Goal: Transaction & Acquisition: Book appointment/travel/reservation

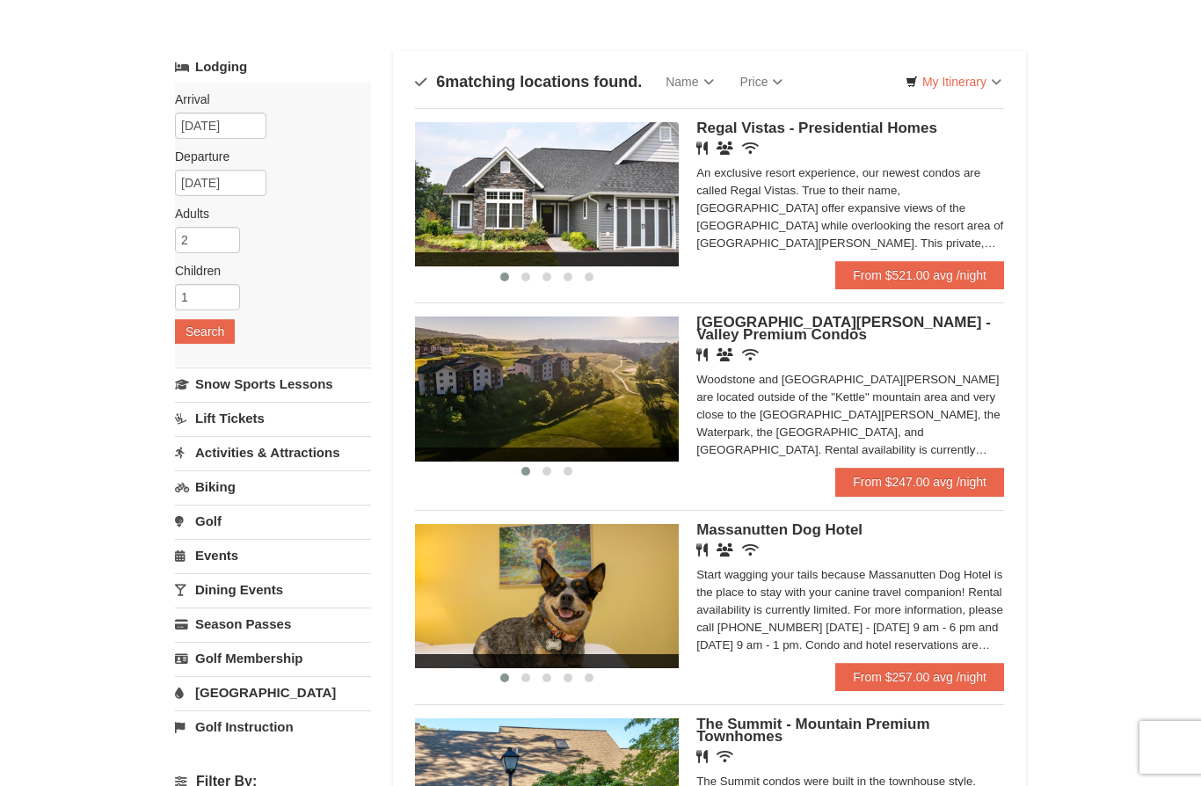
scroll to position [67, 0]
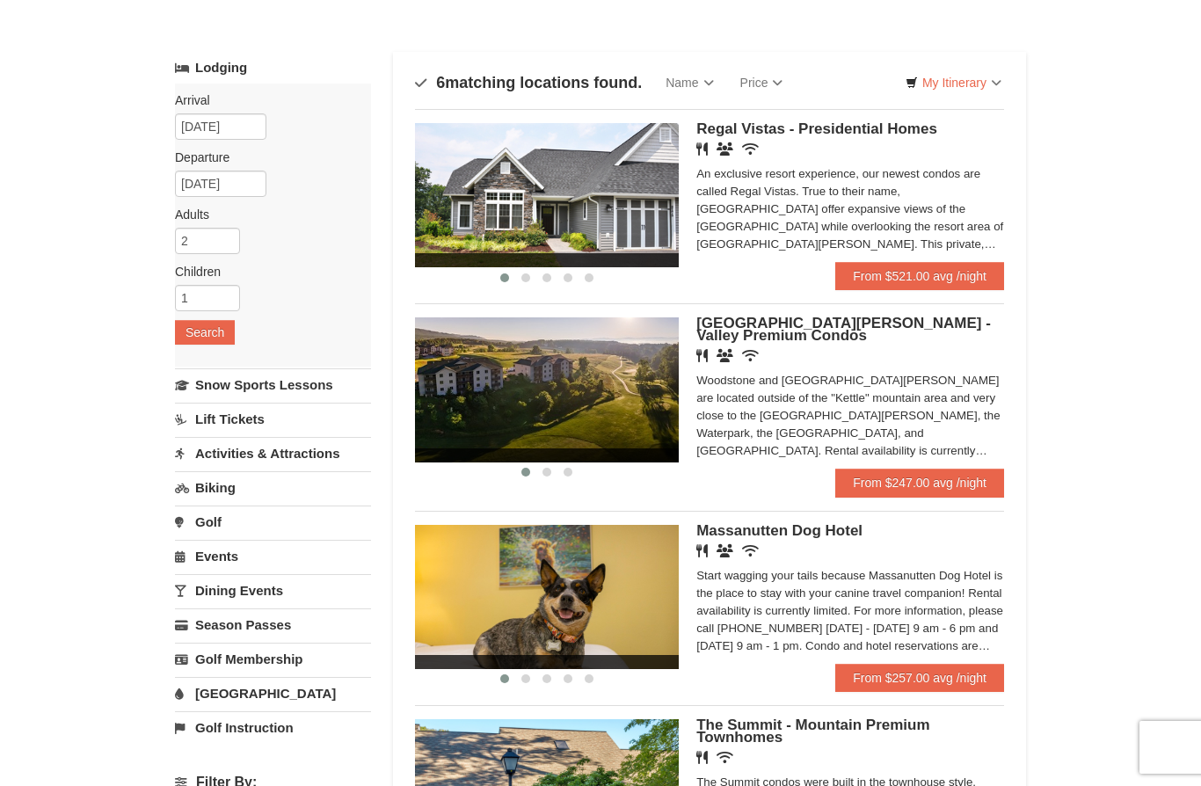
click at [941, 477] on link "From $247.00 avg /night" at bounding box center [919, 483] width 169 height 28
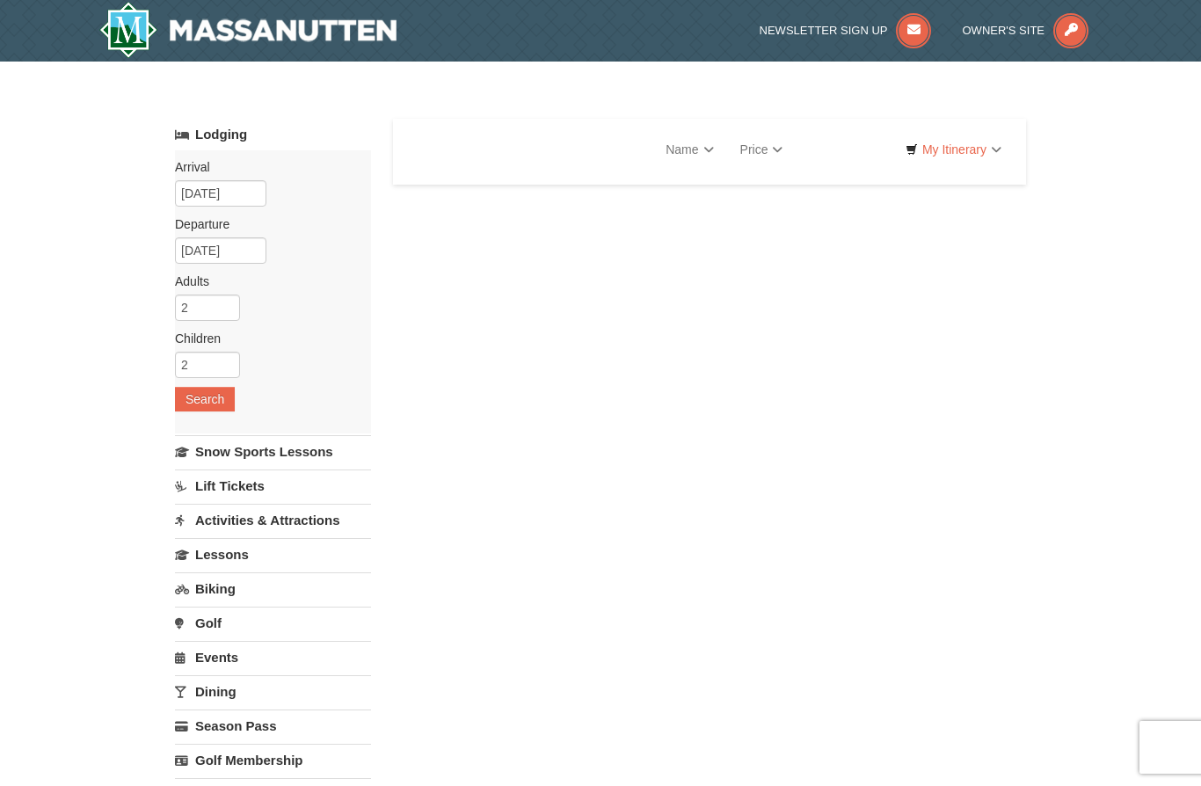
select select "9"
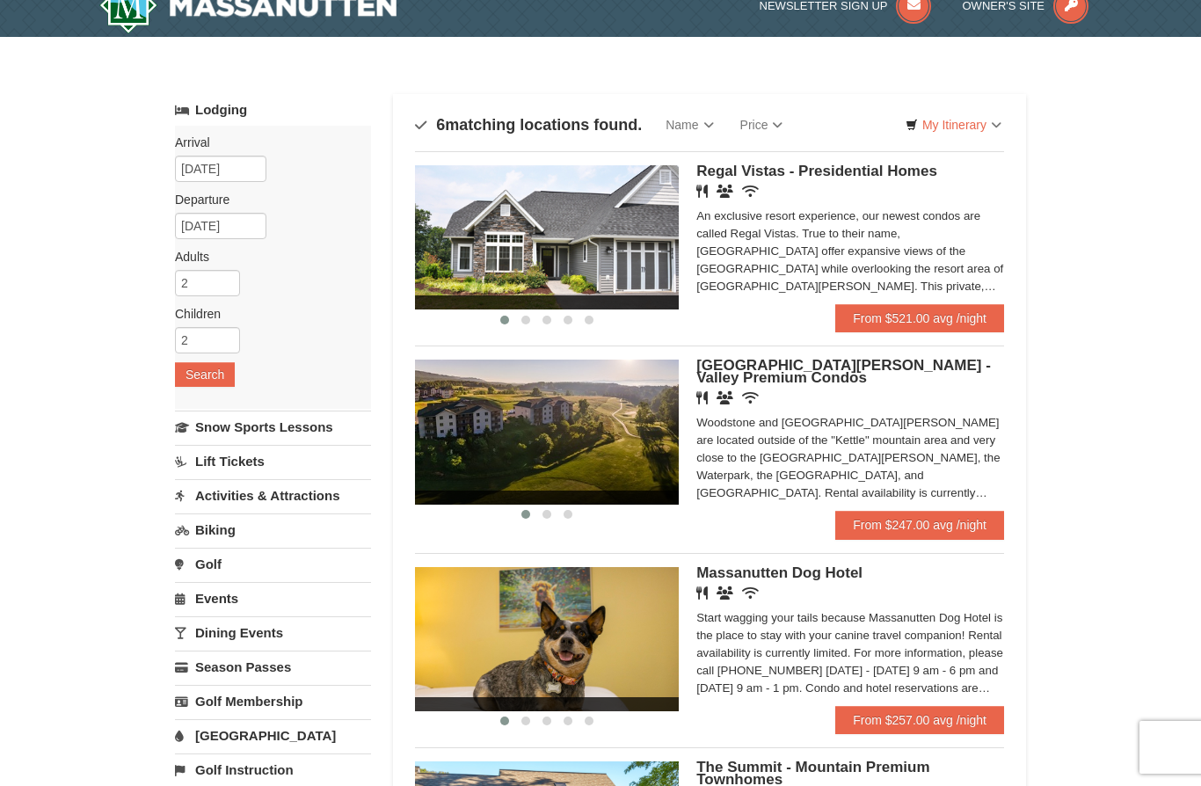
scroll to position [24, 0]
click at [600, 422] on img at bounding box center [547, 433] width 264 height 144
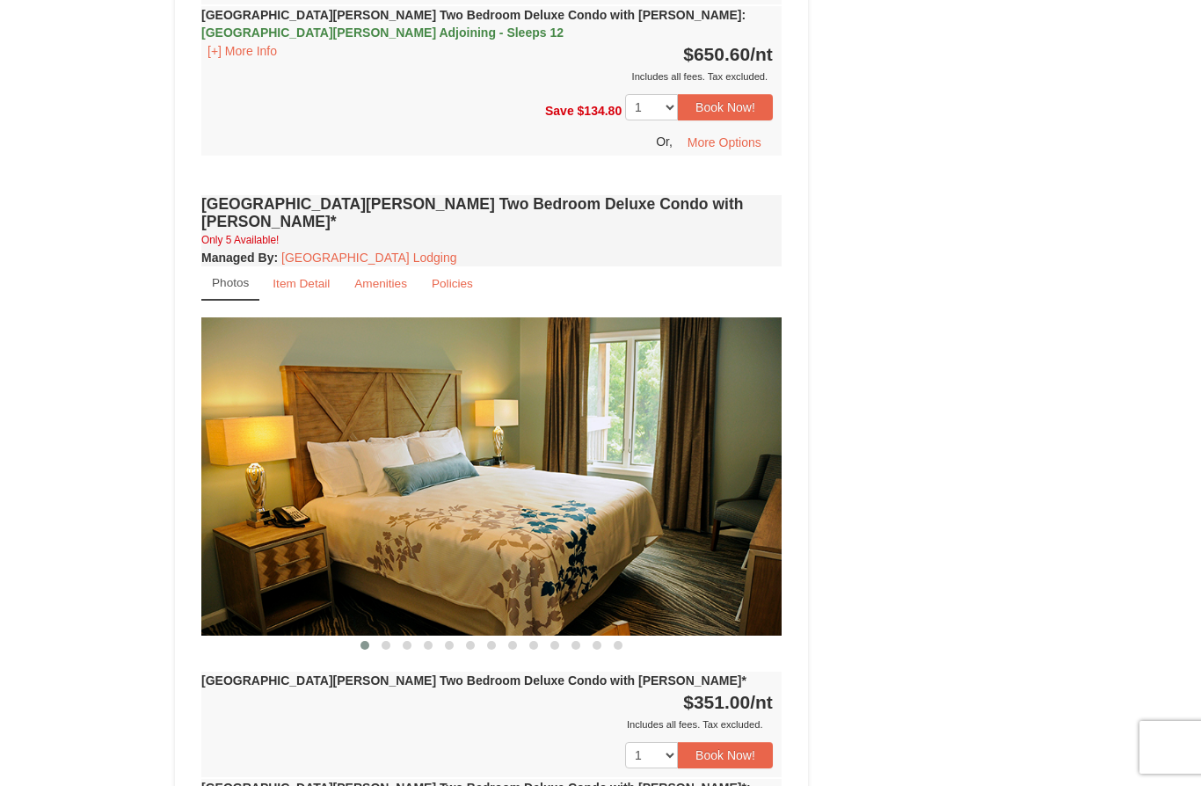
scroll to position [2686, 0]
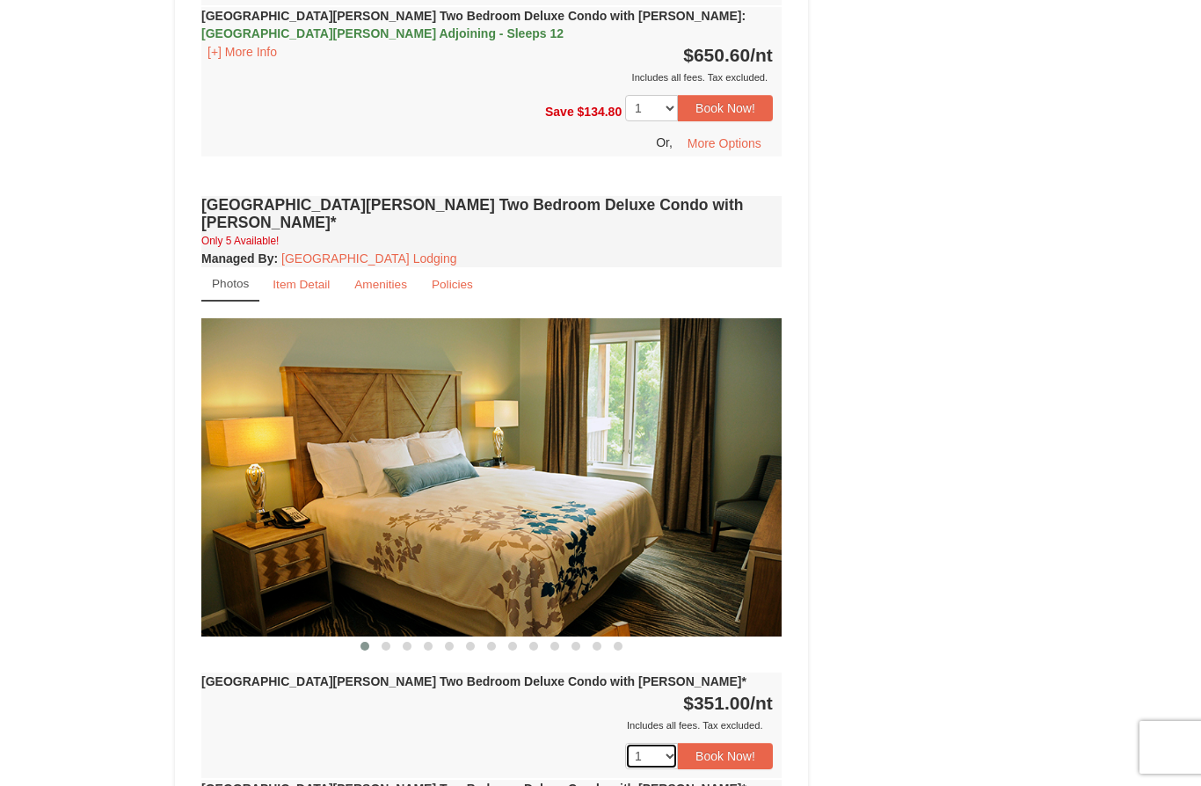
click at [658, 743] on select "1 2 3 4 5" at bounding box center [651, 756] width 53 height 26
select select "2"
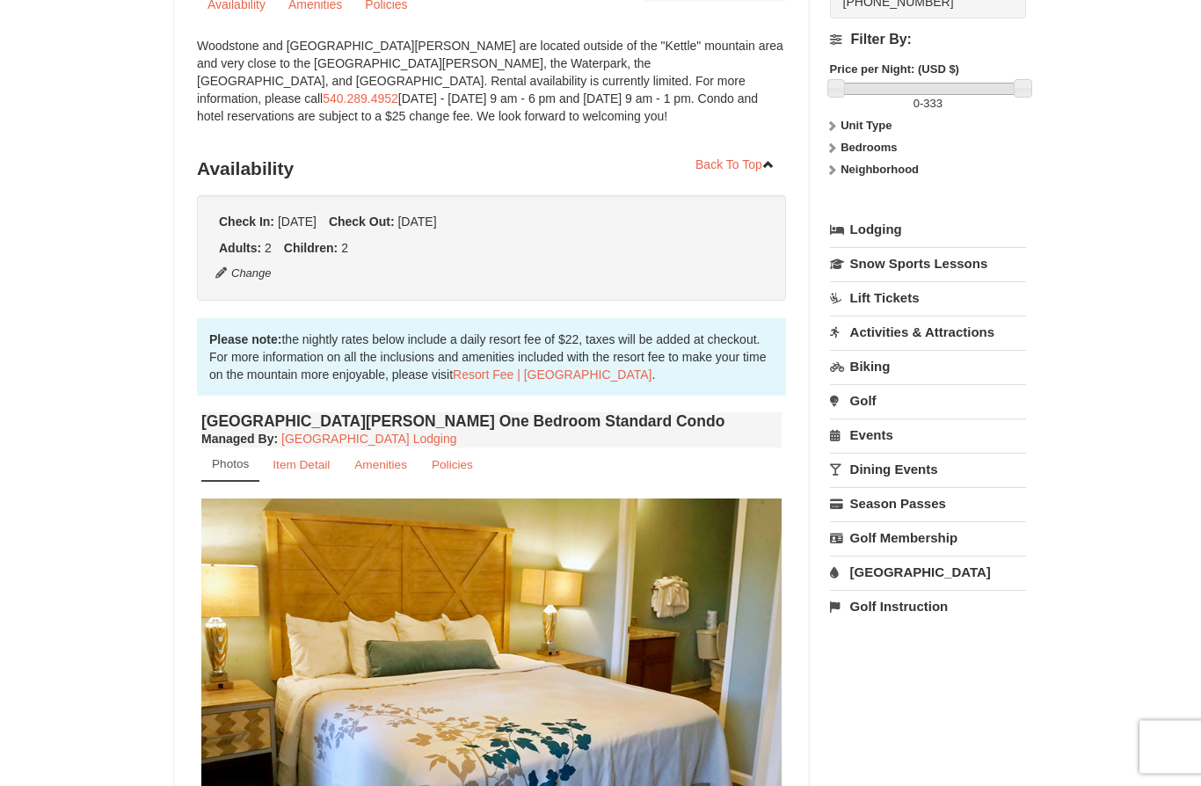
scroll to position [0, 0]
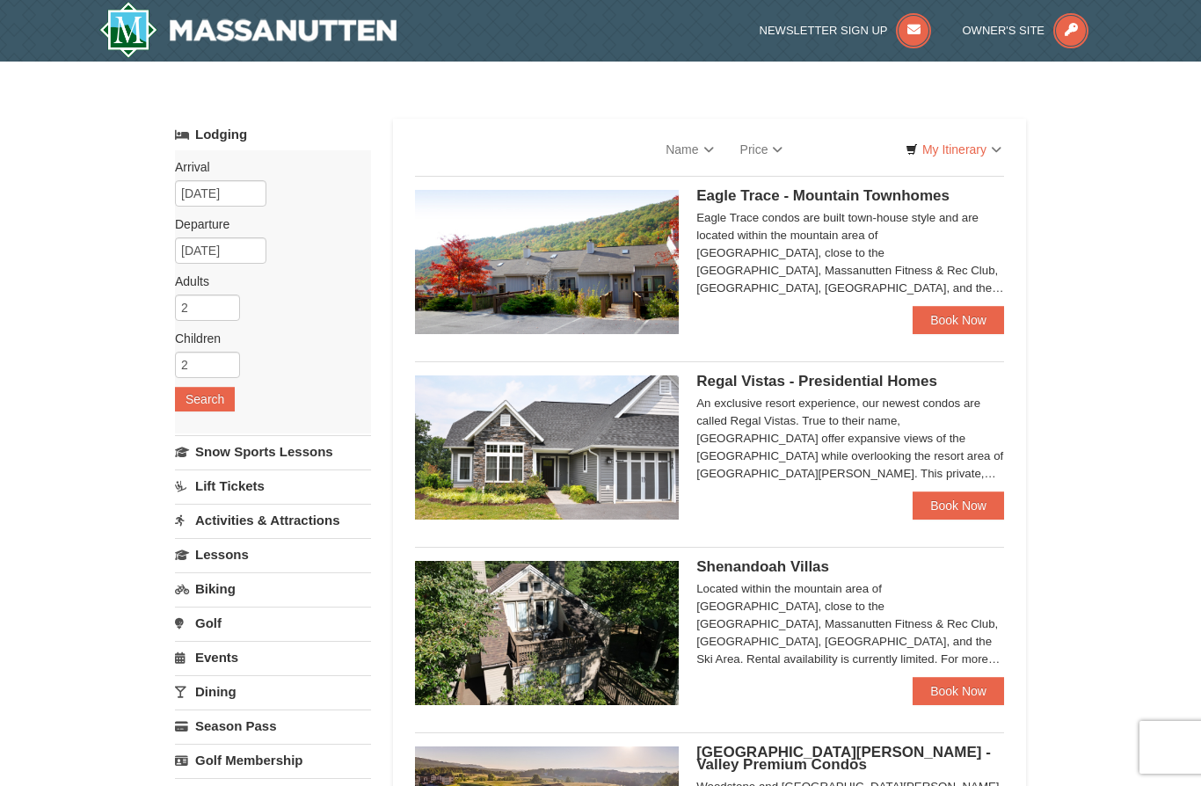
select select "9"
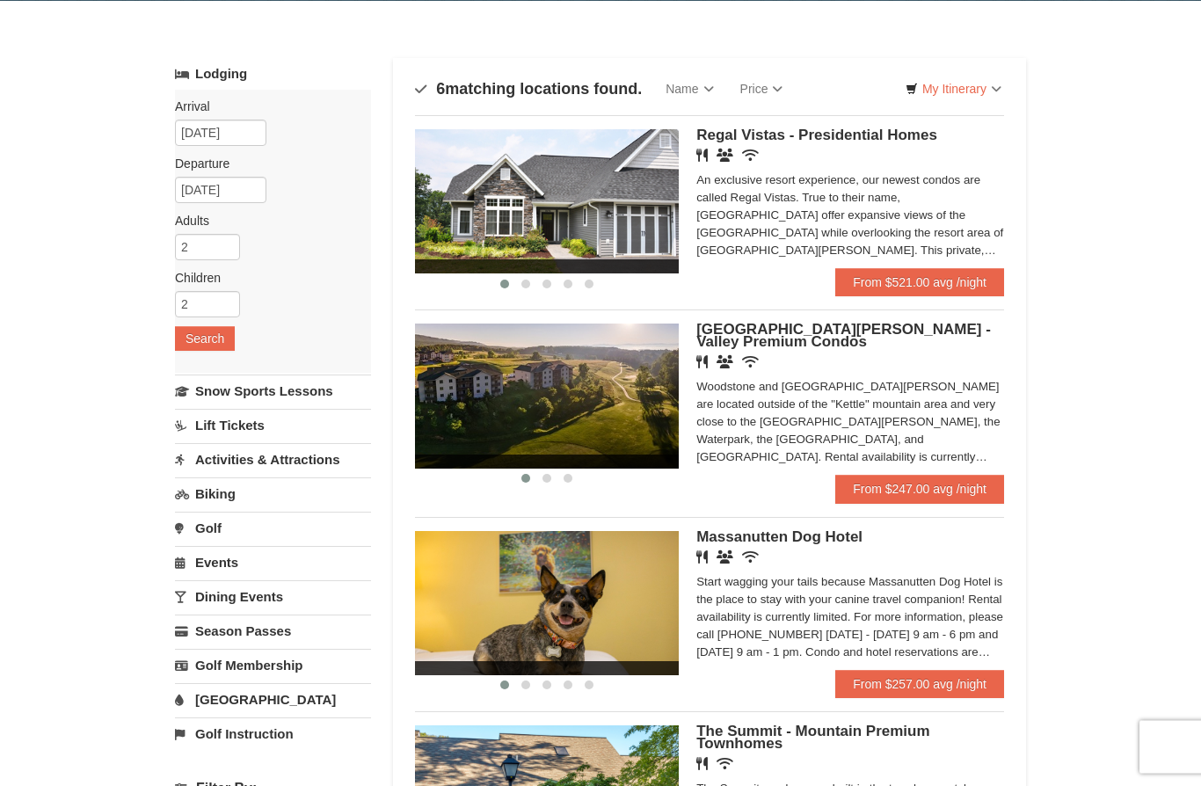
scroll to position [61, 0]
click at [944, 492] on link "From $247.00 avg /night" at bounding box center [919, 489] width 169 height 28
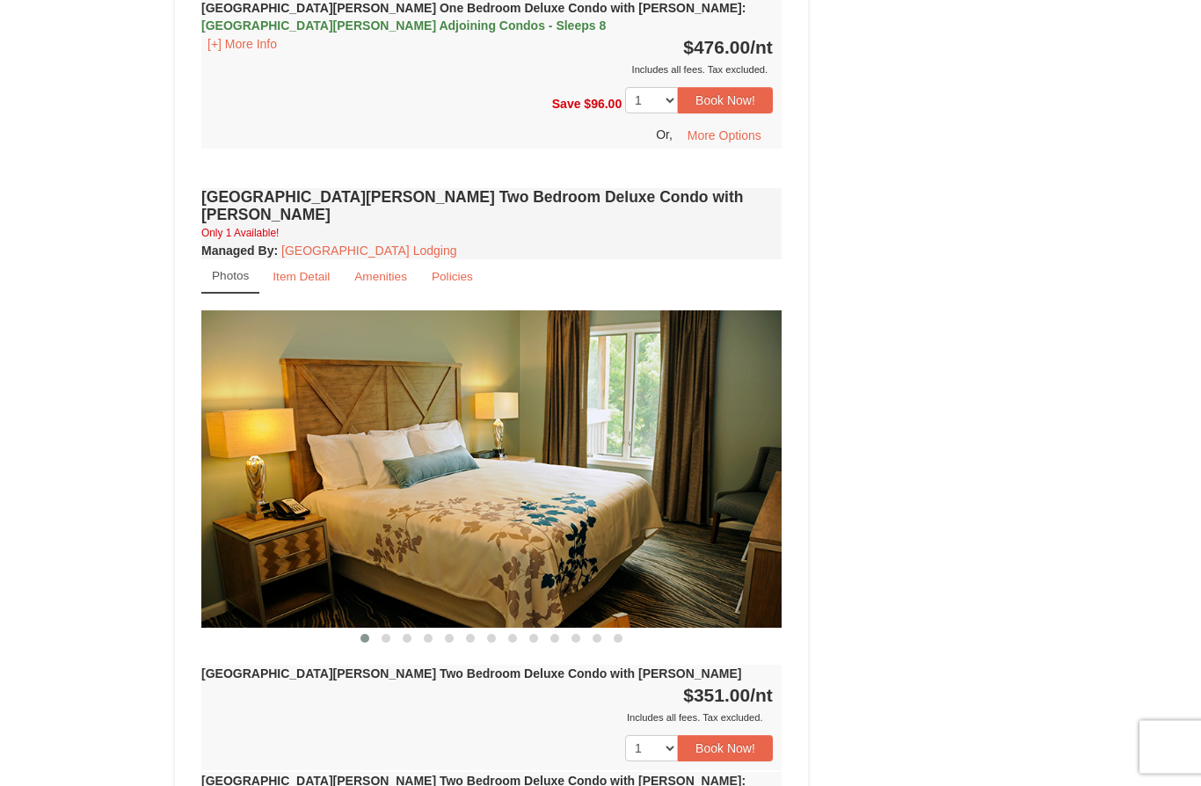
scroll to position [1921, 0]
click at [739, 734] on button "Book Now!" at bounding box center [725, 747] width 95 height 26
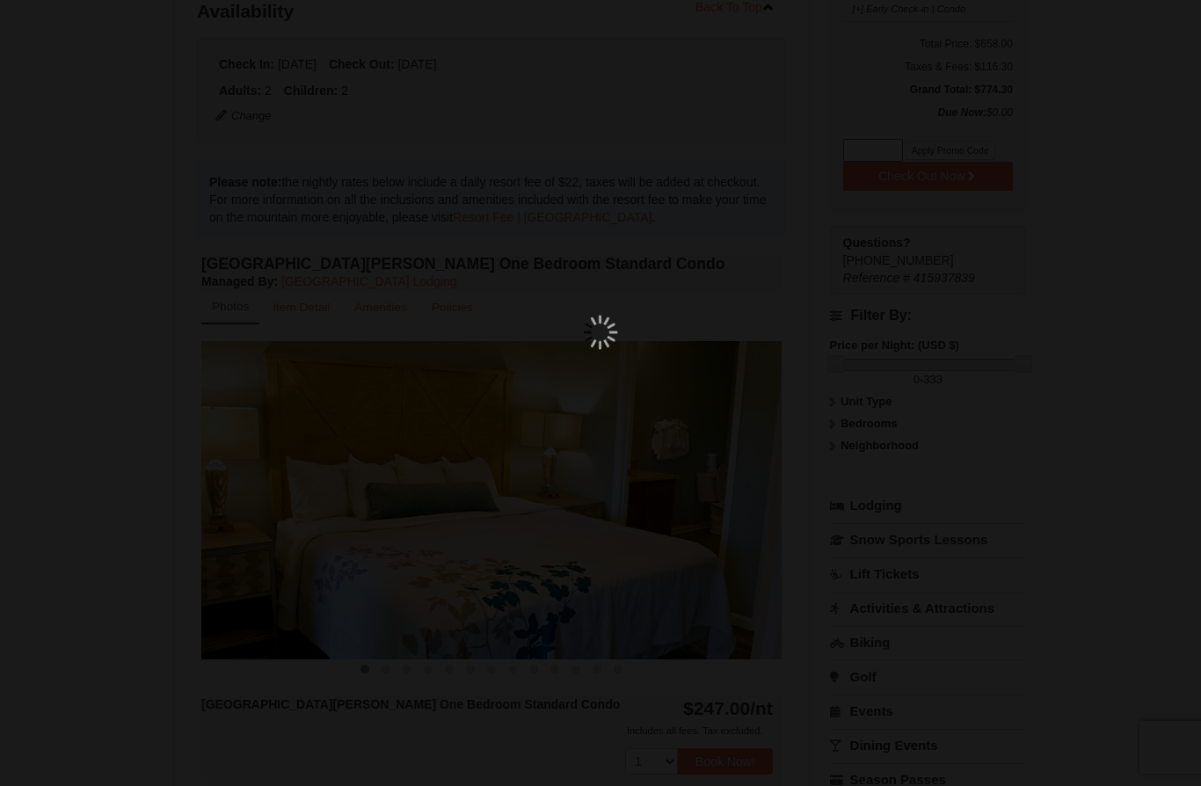
scroll to position [171, 0]
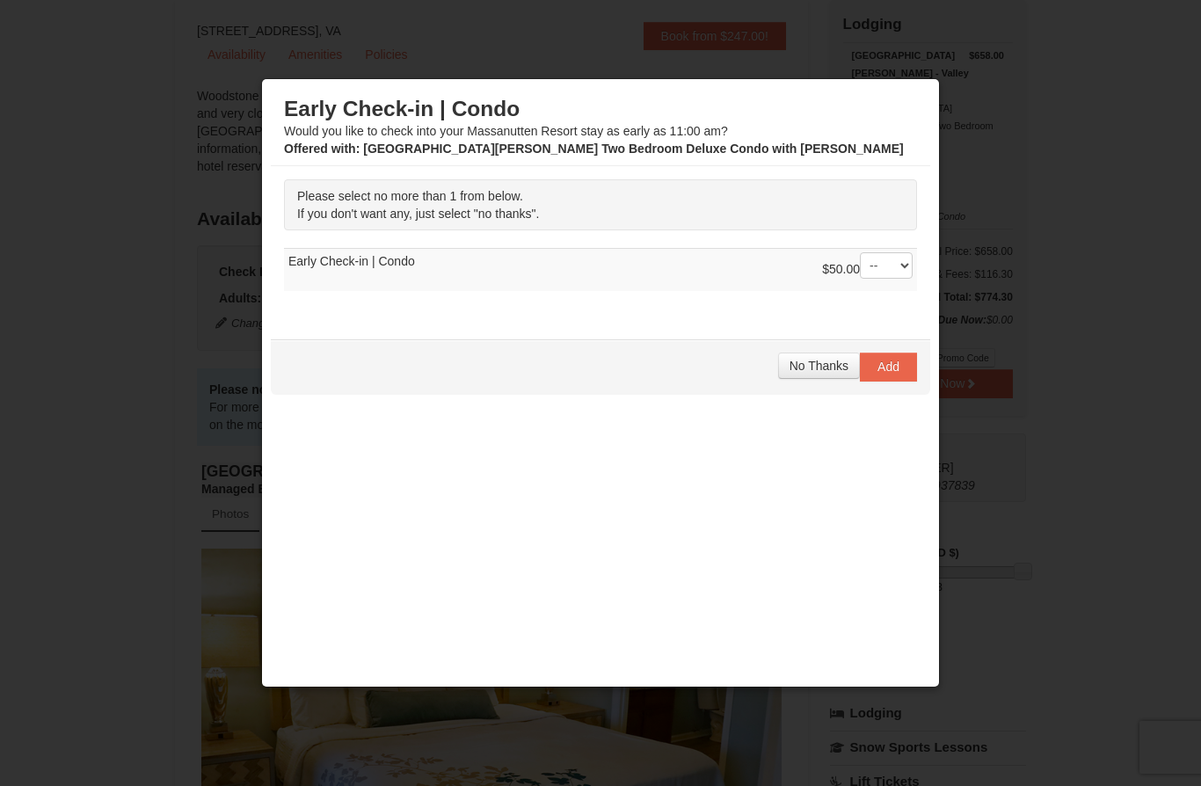
click at [816, 373] on span "No Thanks" at bounding box center [819, 366] width 59 height 14
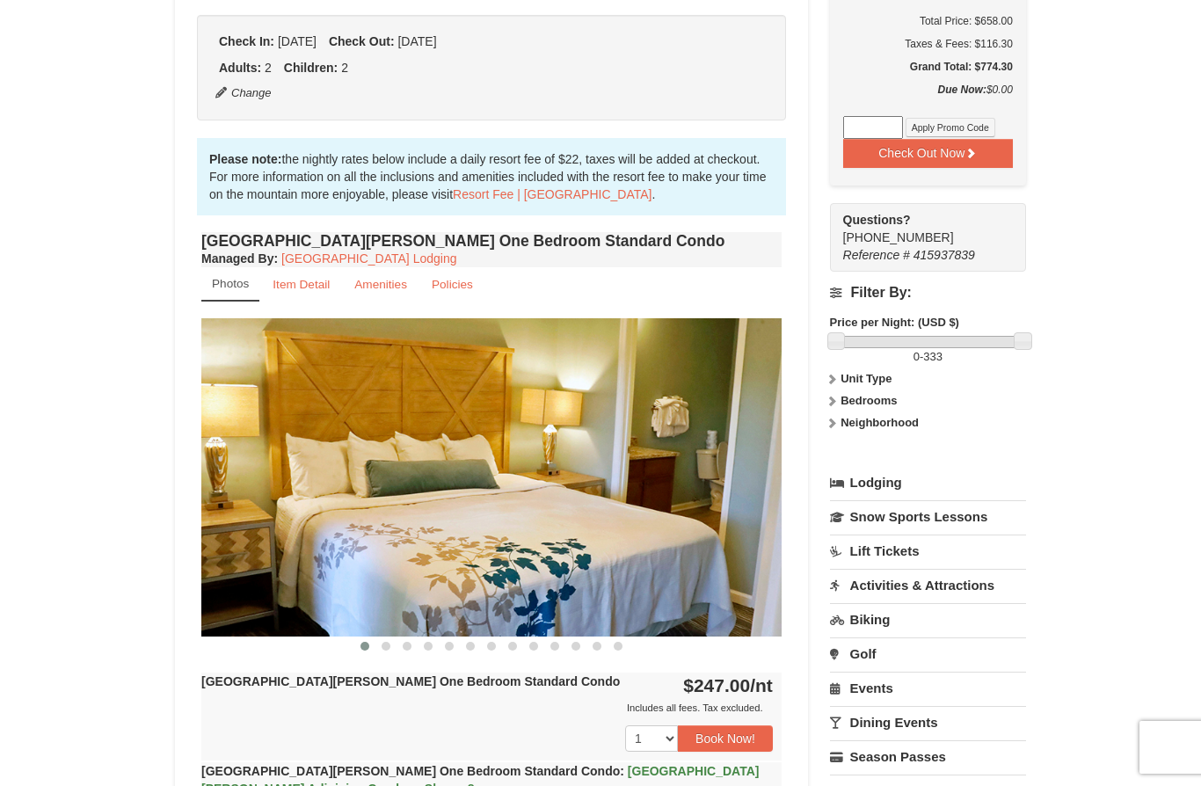
scroll to position [401, 0]
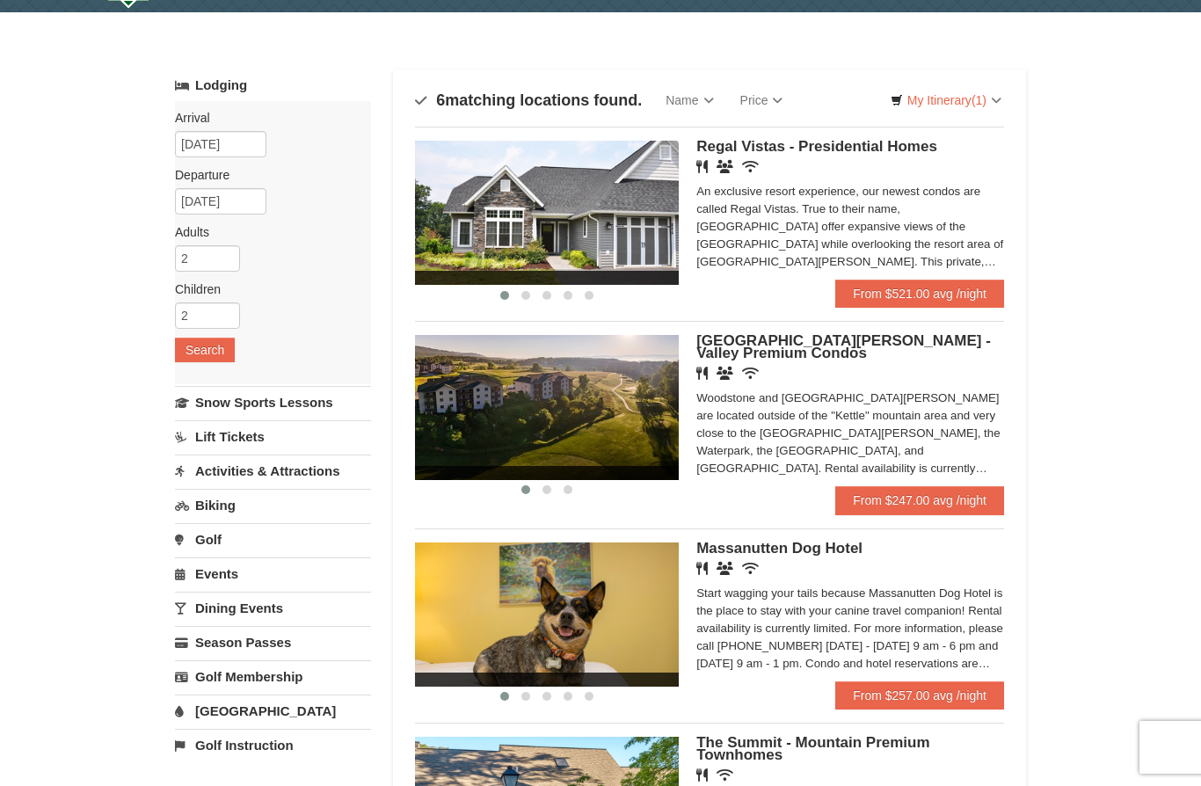
scroll to position [69, 0]
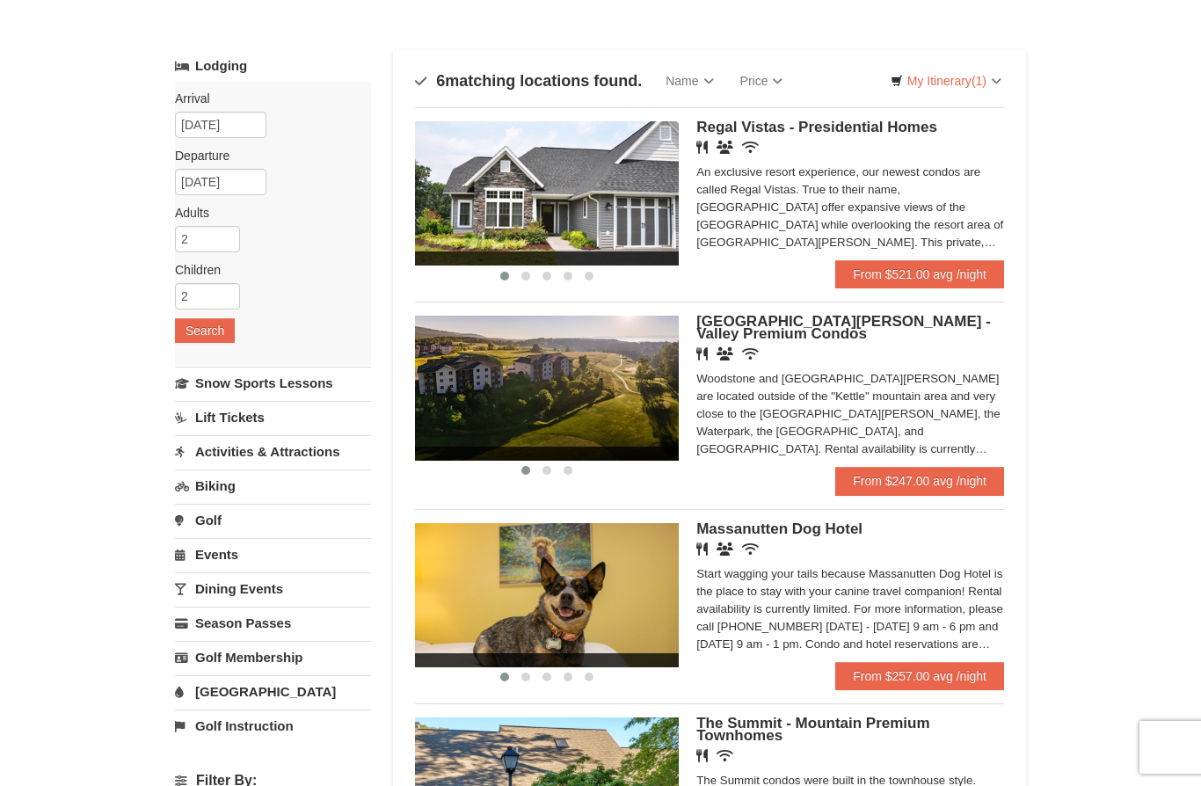
click at [944, 477] on link "From $247.00 avg /night" at bounding box center [919, 481] width 169 height 28
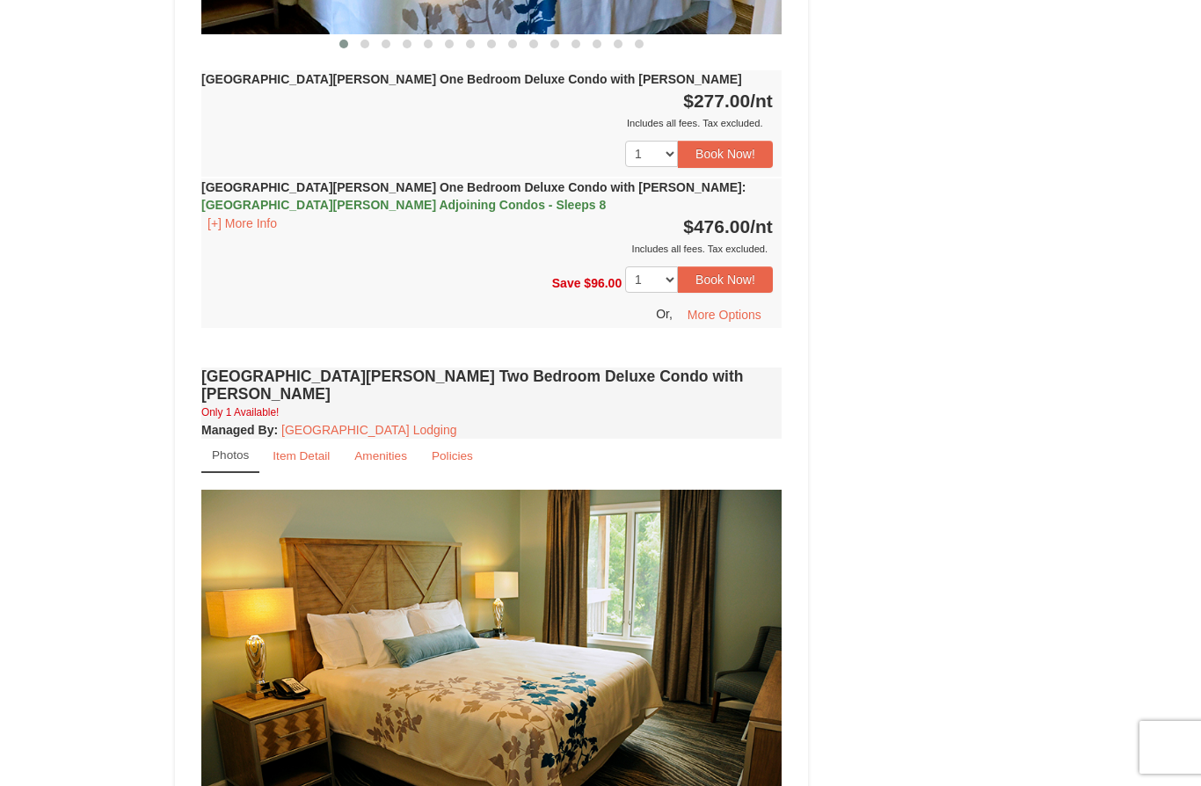
scroll to position [1746, 0]
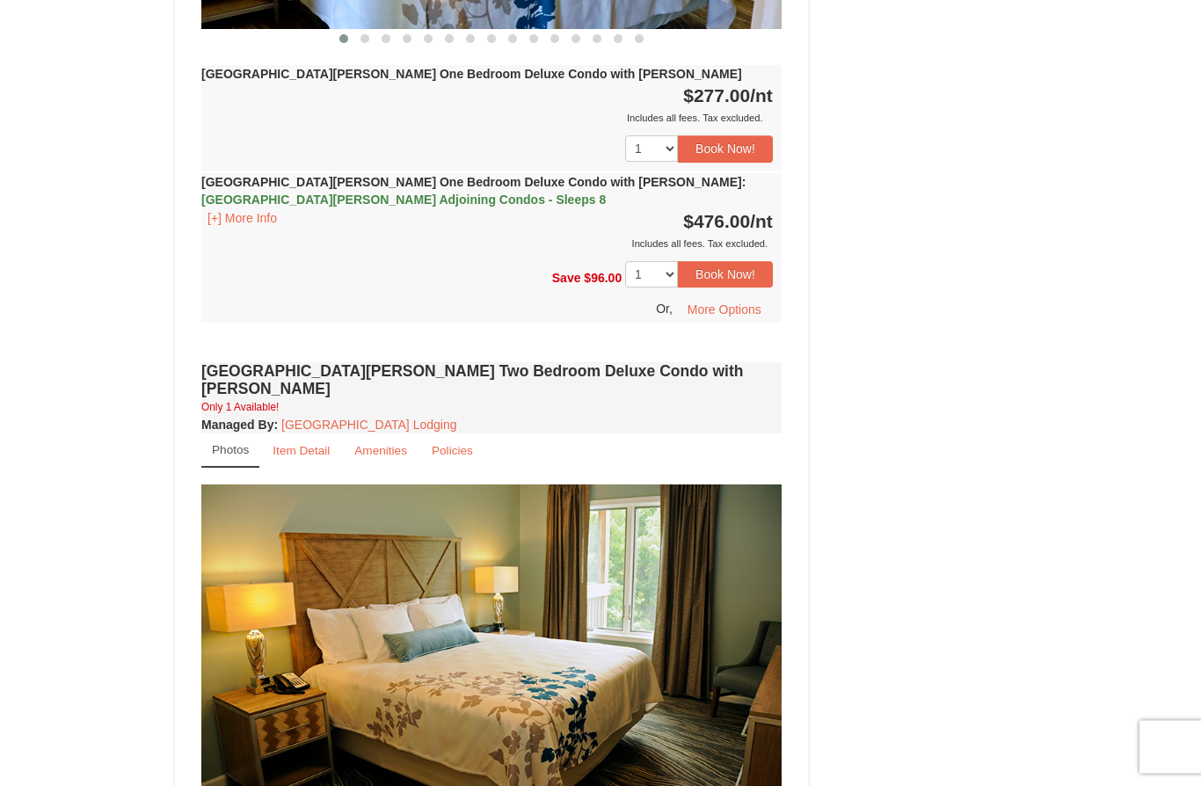
click at [300, 445] on small "Item Detail" at bounding box center [301, 451] width 57 height 13
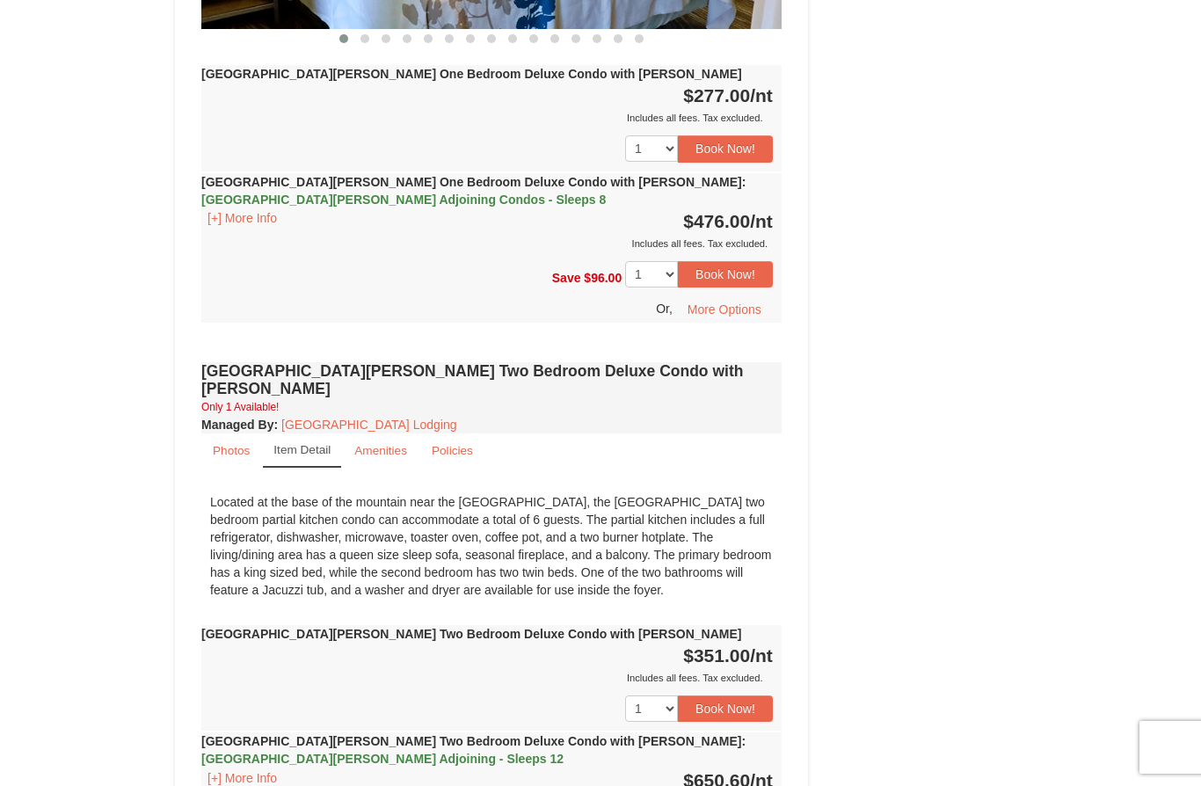
scroll to position [1731, 0]
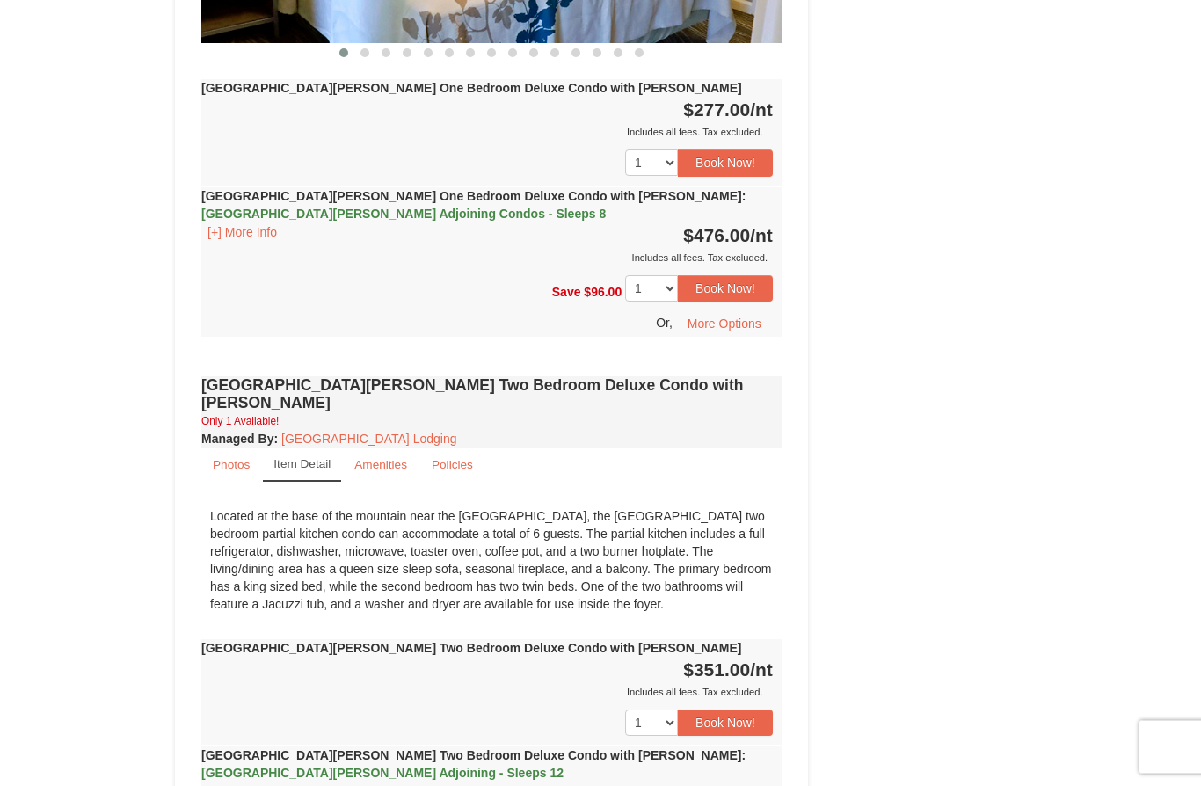
click at [230, 448] on link "Photos" at bounding box center [231, 465] width 60 height 34
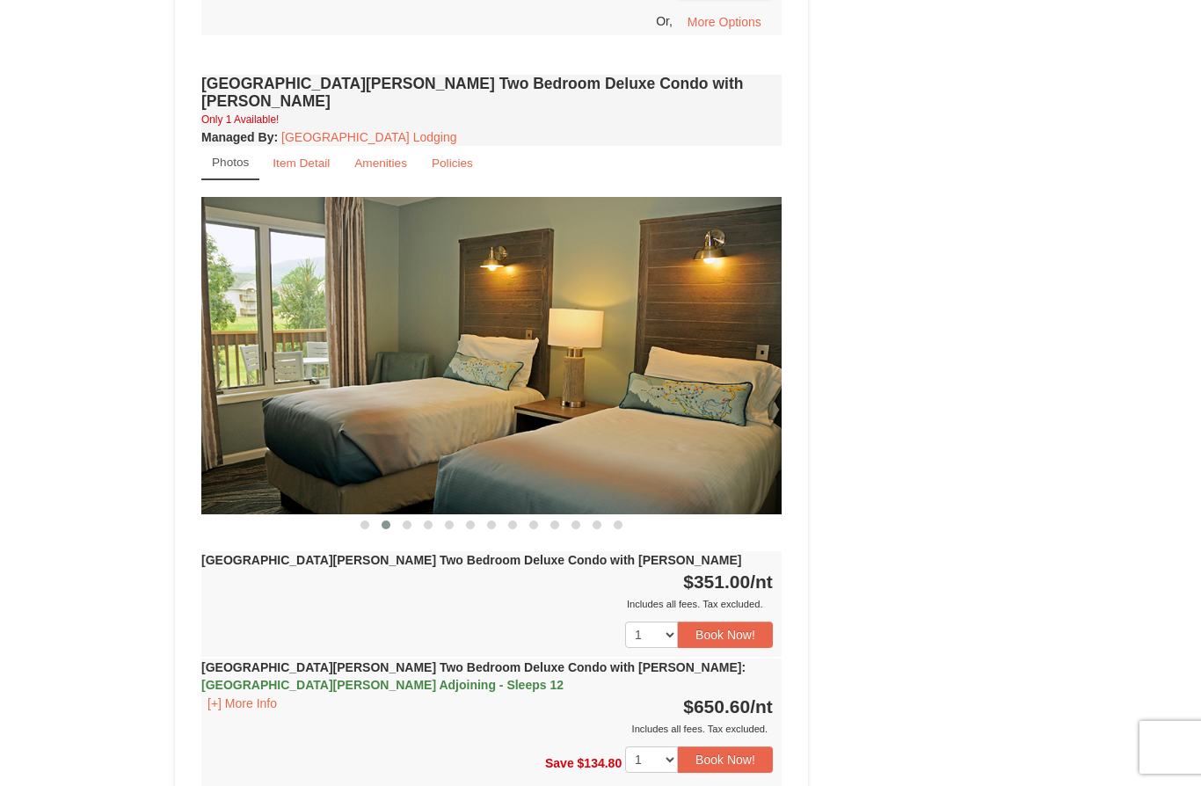
scroll to position [2032, 0]
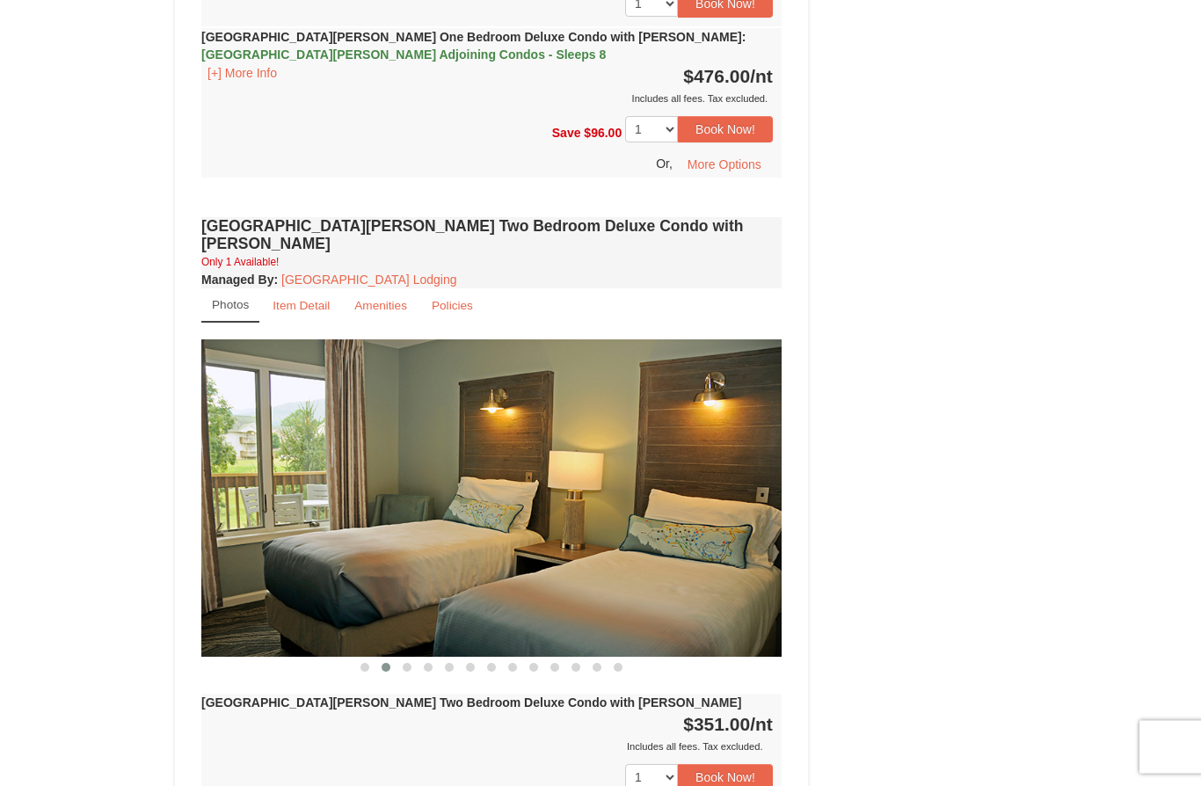
click at [736, 765] on button "Book Now!" at bounding box center [725, 778] width 95 height 26
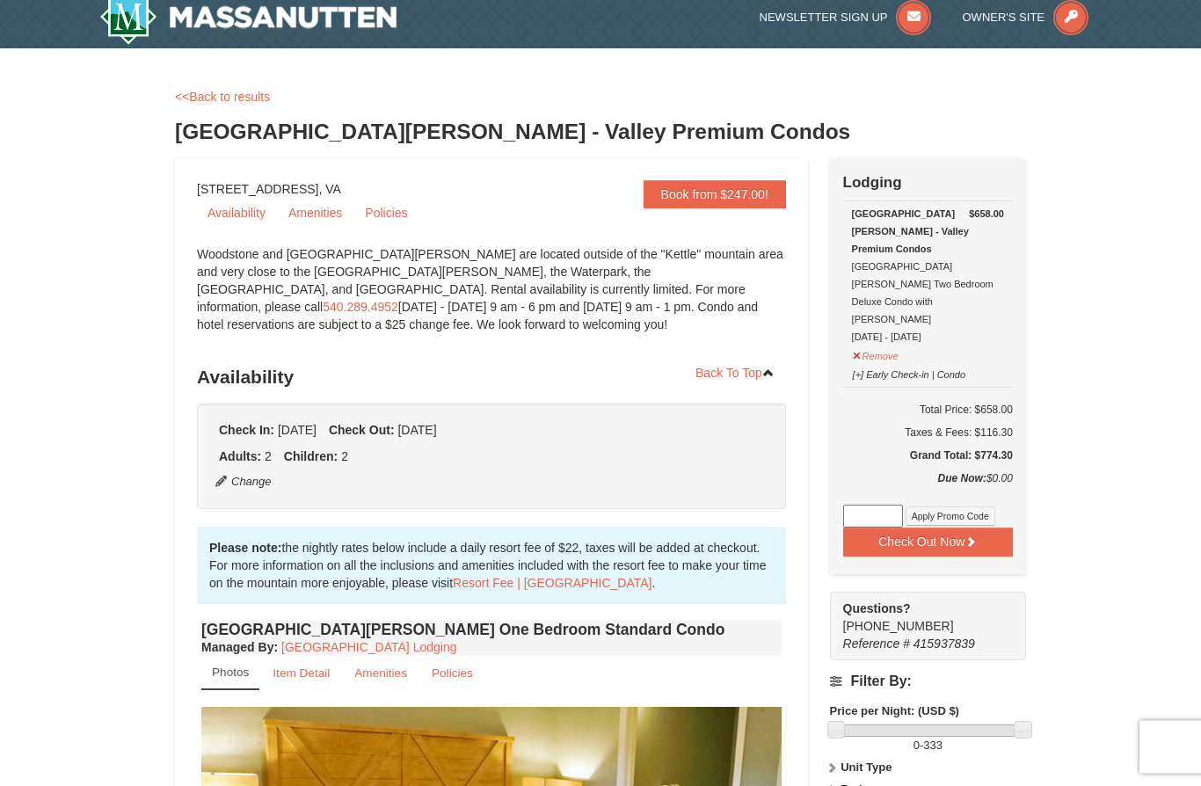
scroll to position [13, 0]
click at [950, 528] on button "Check Out Now" at bounding box center [928, 542] width 170 height 28
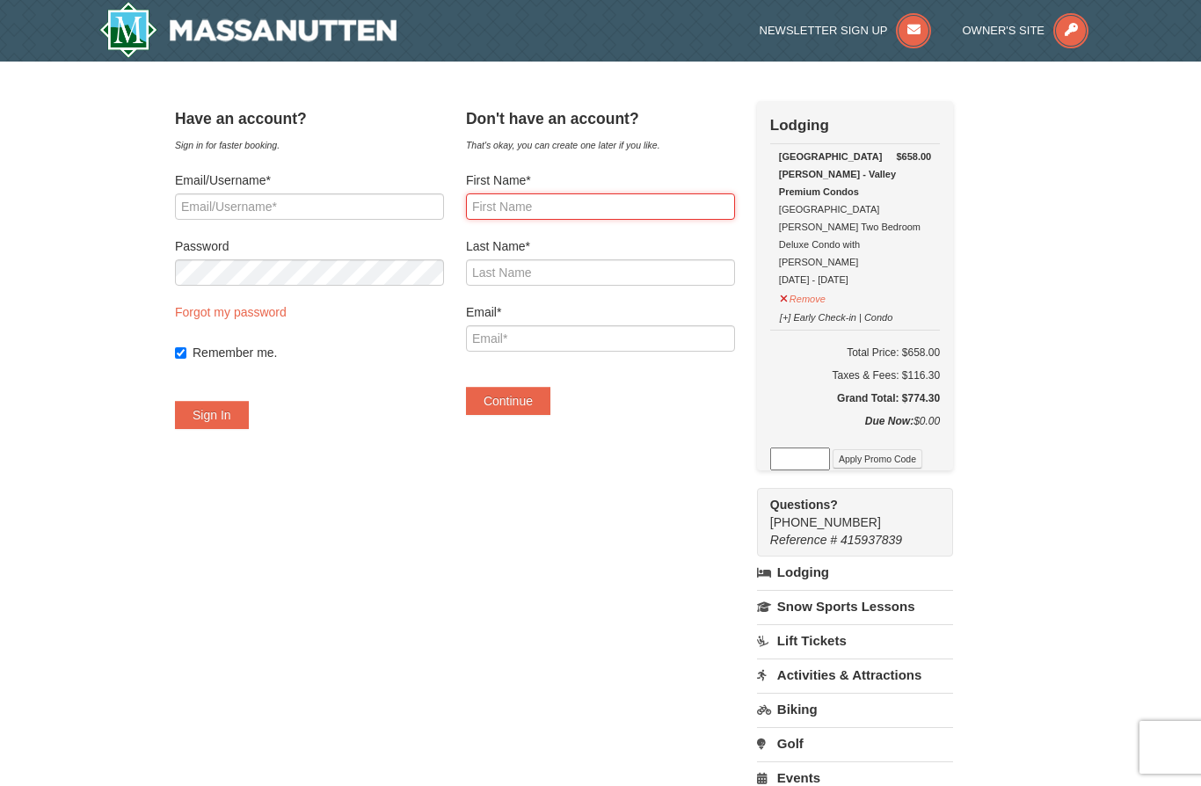
click at [624, 213] on input "First Name*" at bounding box center [600, 206] width 269 height 26
type input "[PERSON_NAME]"
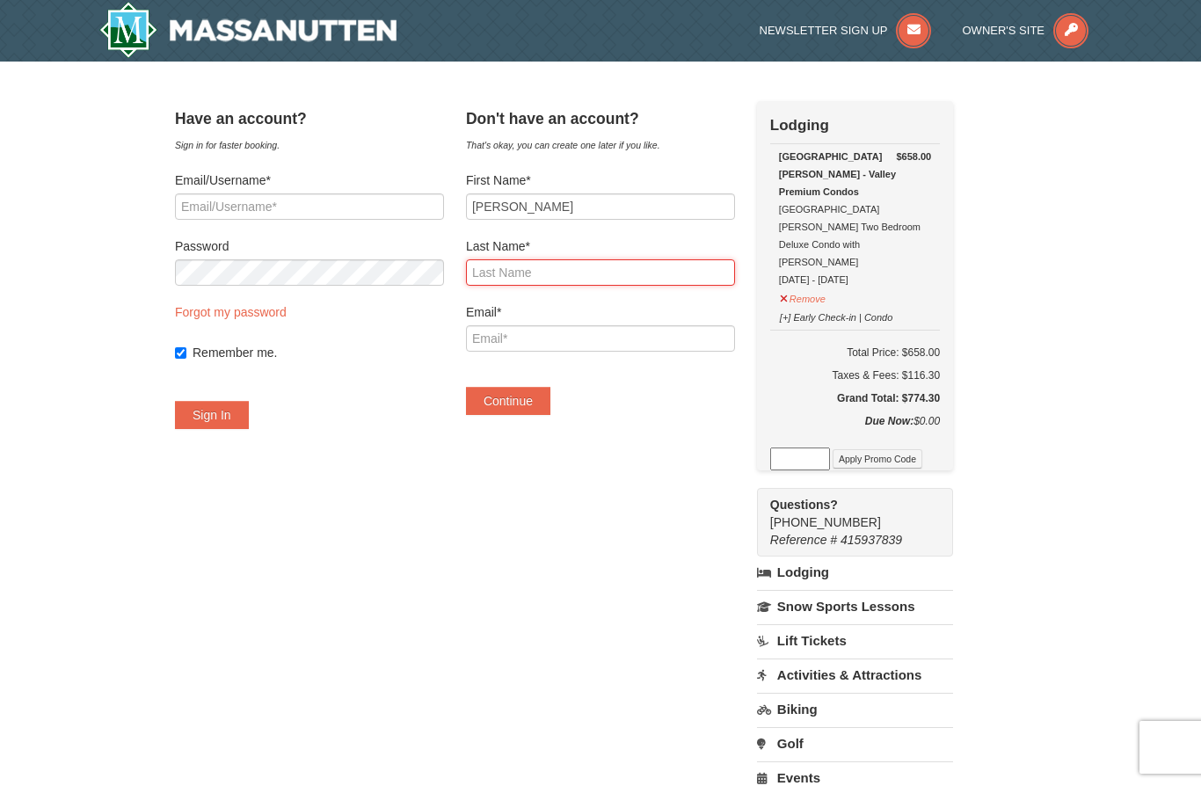
click at [662, 268] on input "Last Name*" at bounding box center [600, 272] width 269 height 26
type input "[PERSON_NAME]"
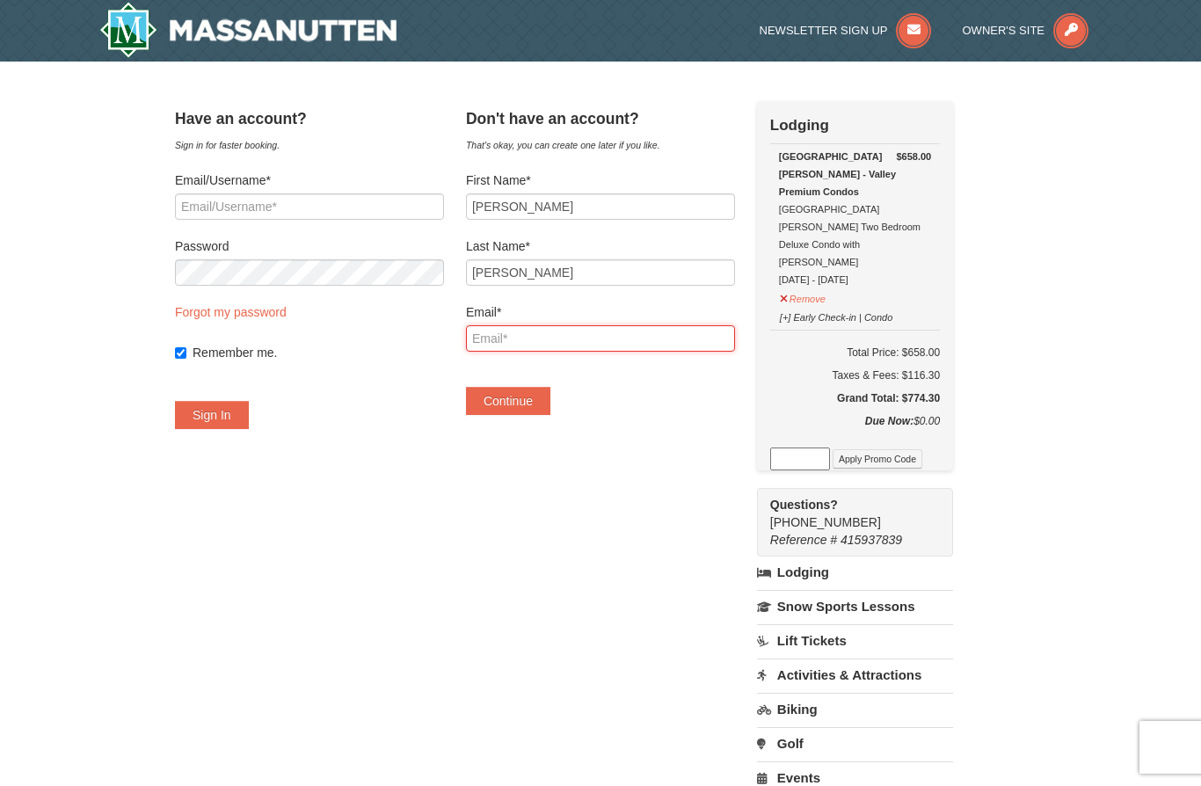
click at [640, 337] on input "Email*" at bounding box center [600, 338] width 269 height 26
type input "[EMAIL_ADDRESS][DOMAIN_NAME]"
click at [521, 410] on button "Continue" at bounding box center [508, 401] width 84 height 28
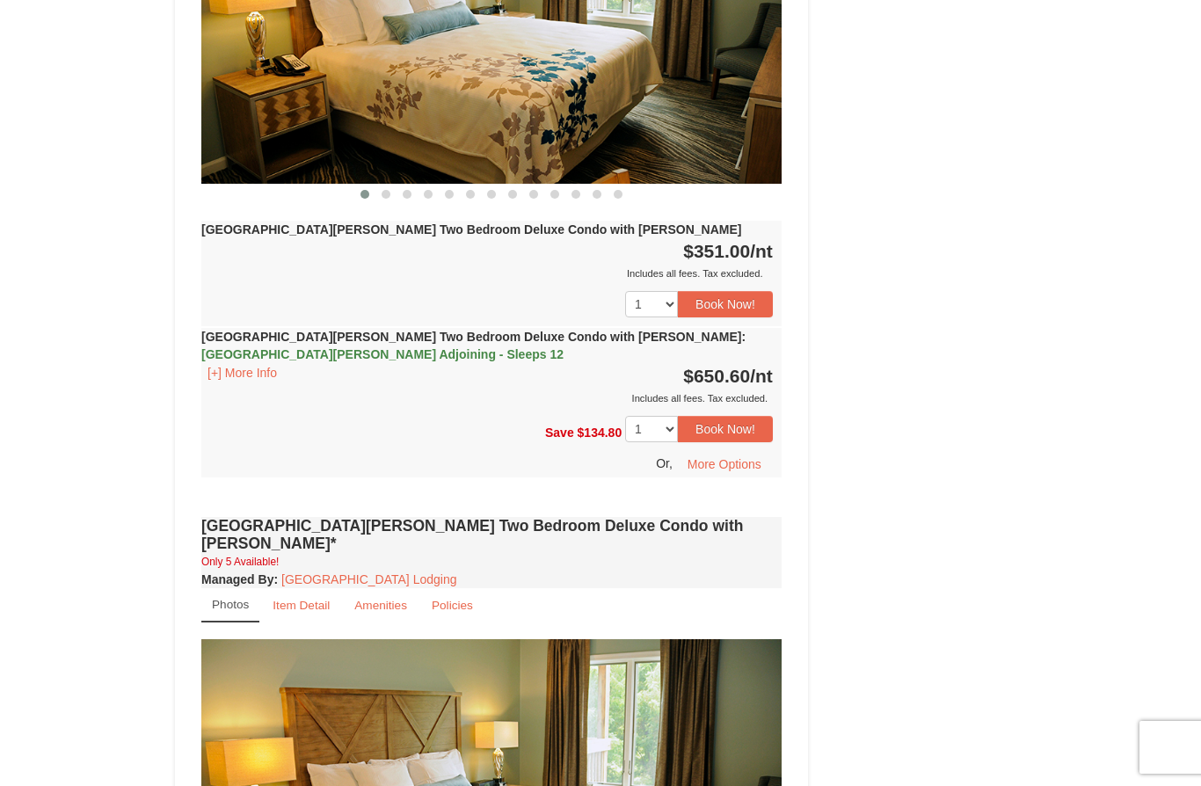
scroll to position [2521, 0]
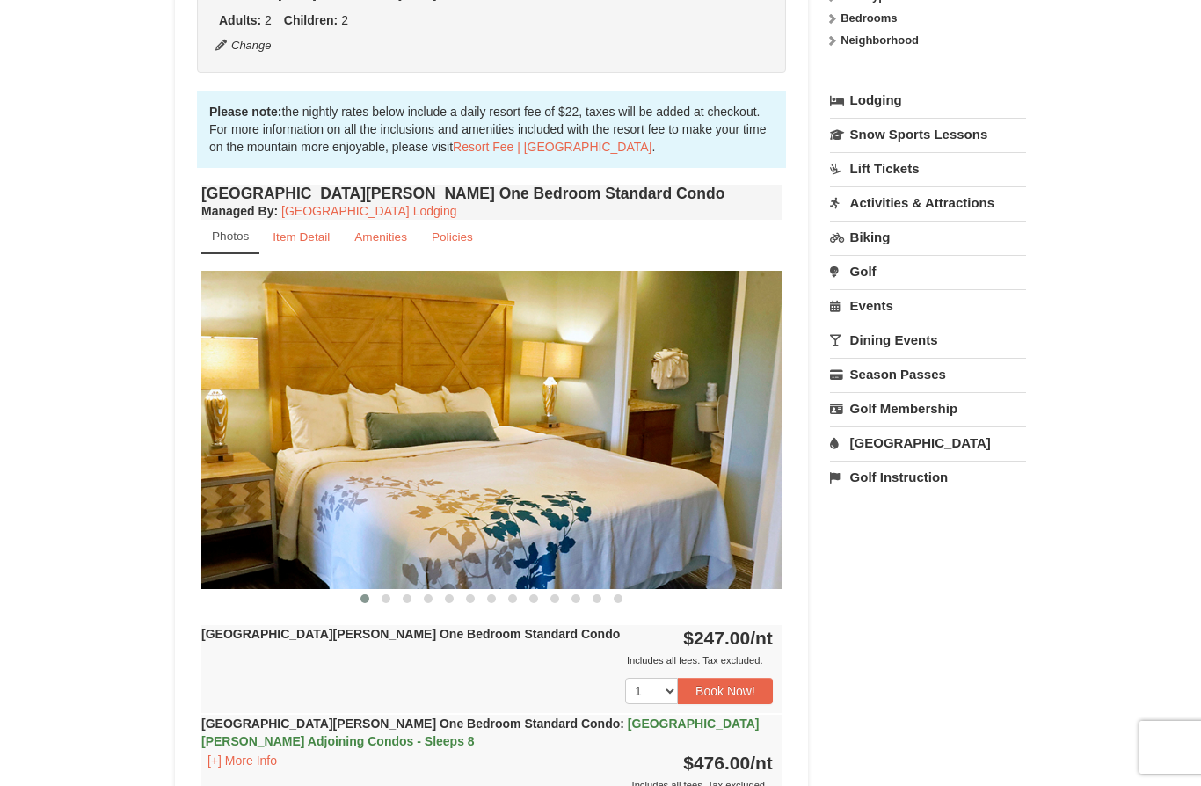
scroll to position [171, 0]
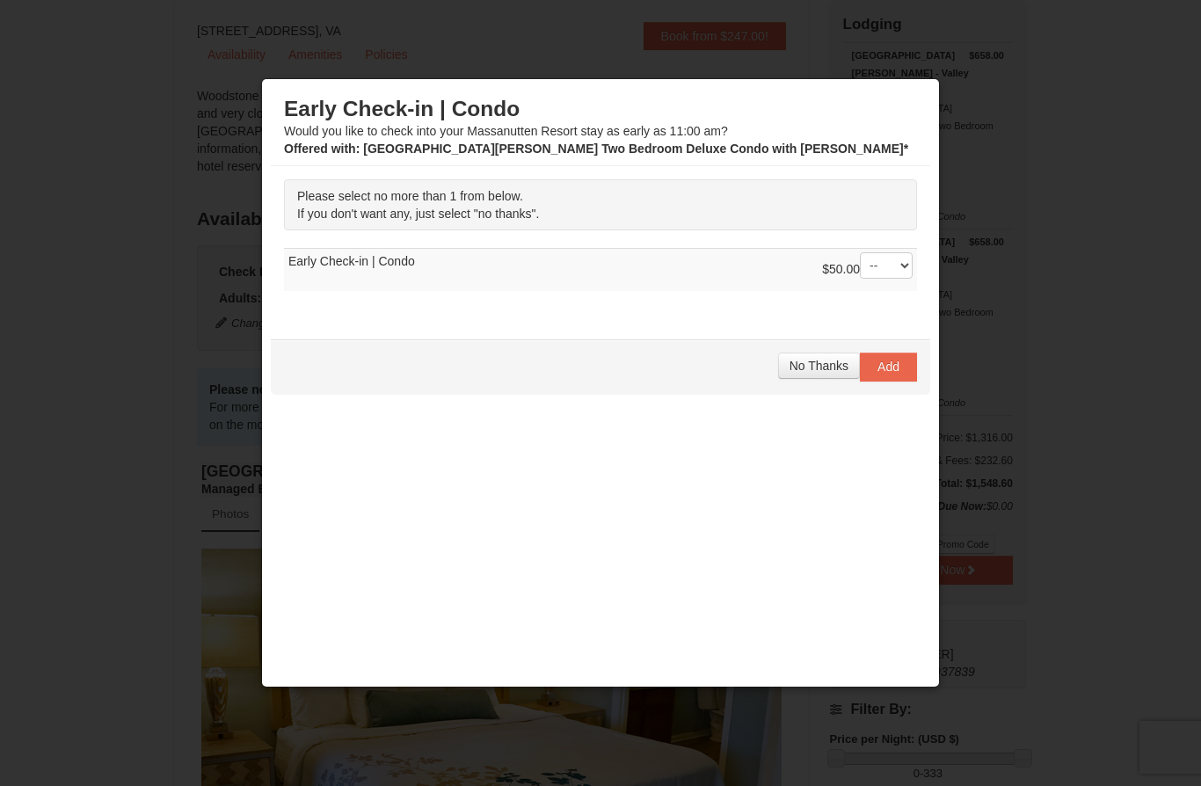
click at [814, 373] on span "No Thanks" at bounding box center [819, 366] width 59 height 14
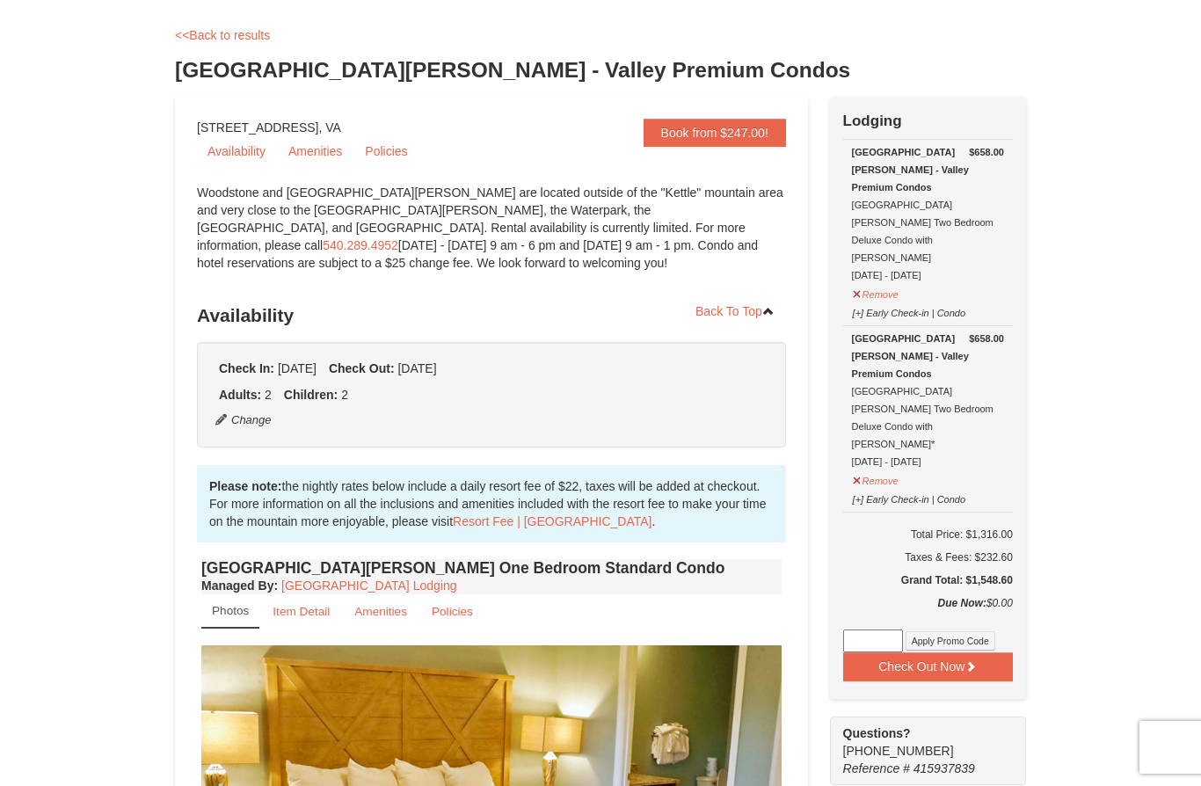
scroll to position [76, 0]
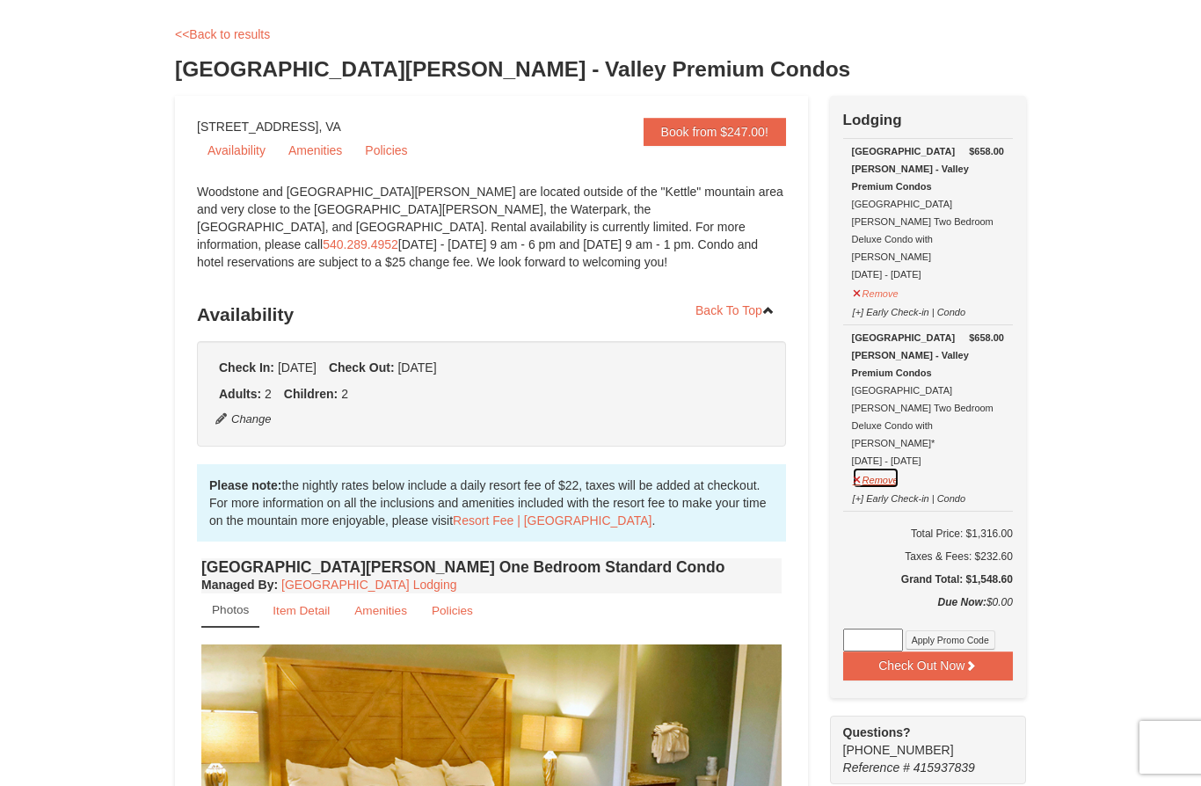
click at [879, 467] on button "Remove" at bounding box center [875, 478] width 47 height 22
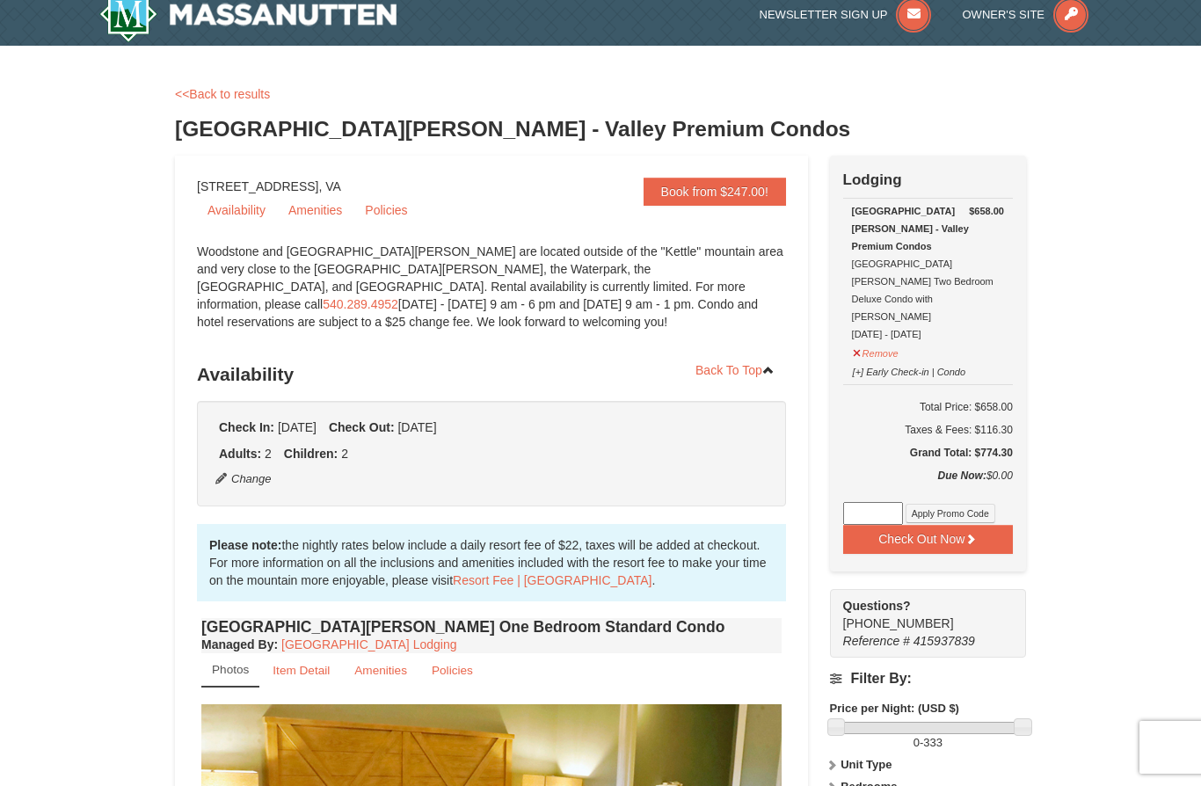
scroll to position [17, 0]
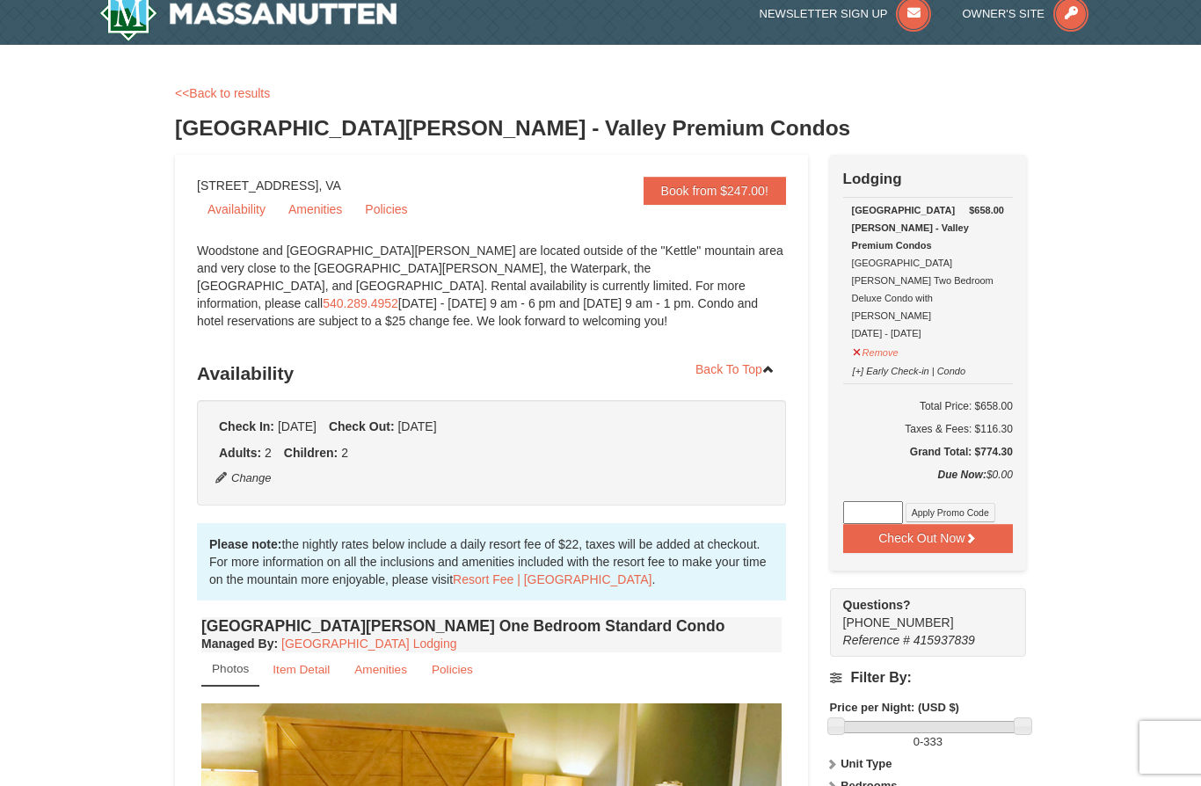
click at [954, 524] on button "Check Out Now" at bounding box center [928, 538] width 170 height 28
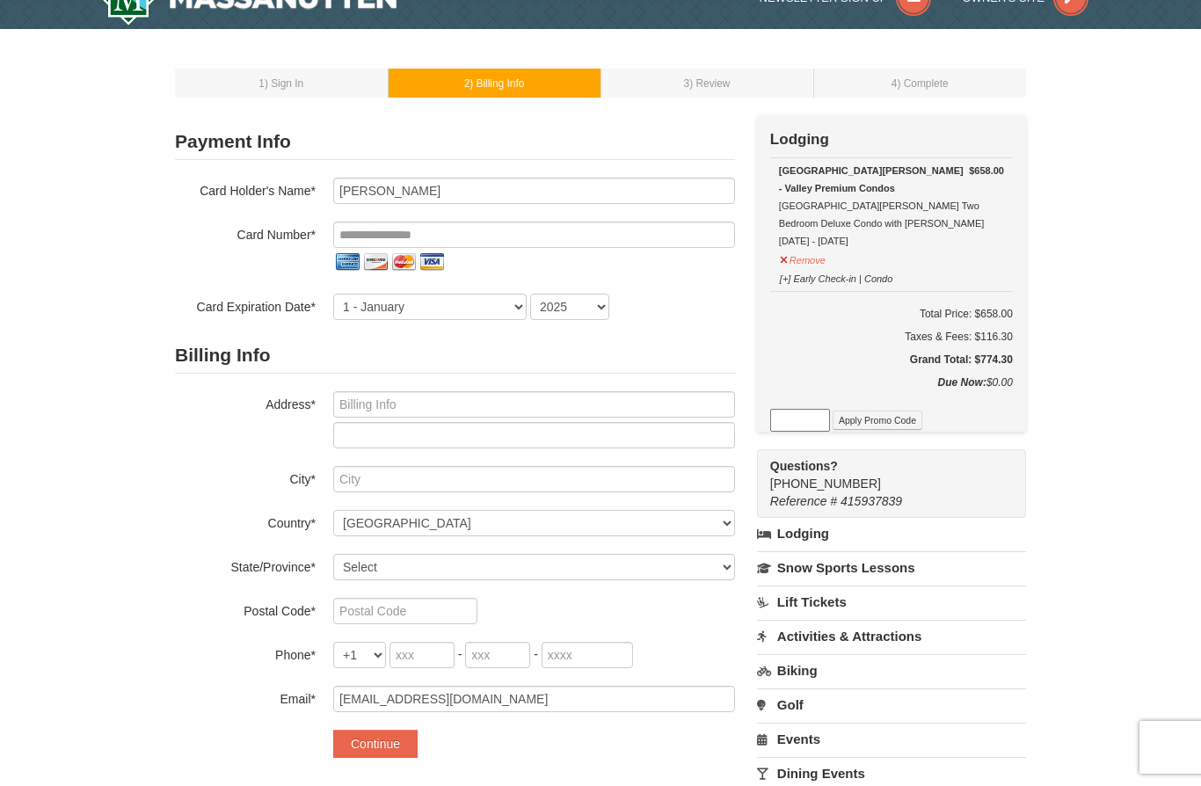
scroll to position [33, 0]
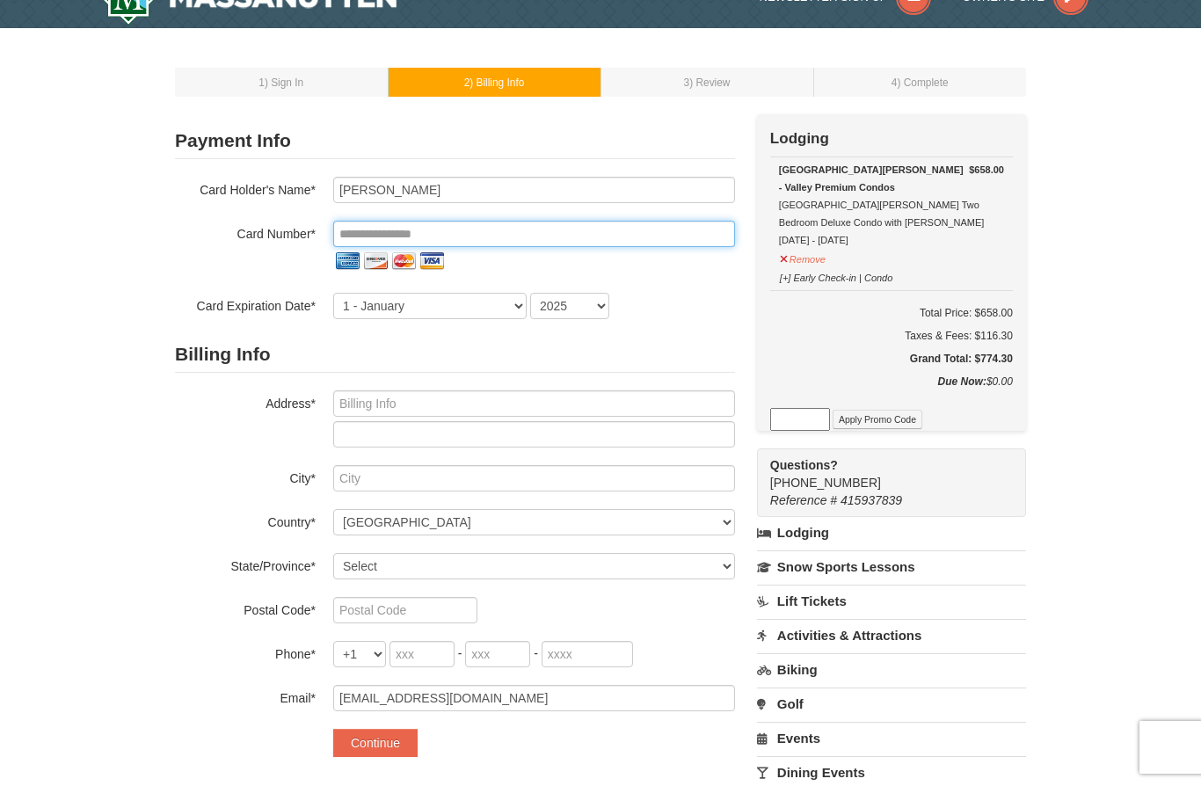
click at [591, 235] on input "tel" at bounding box center [534, 234] width 402 height 26
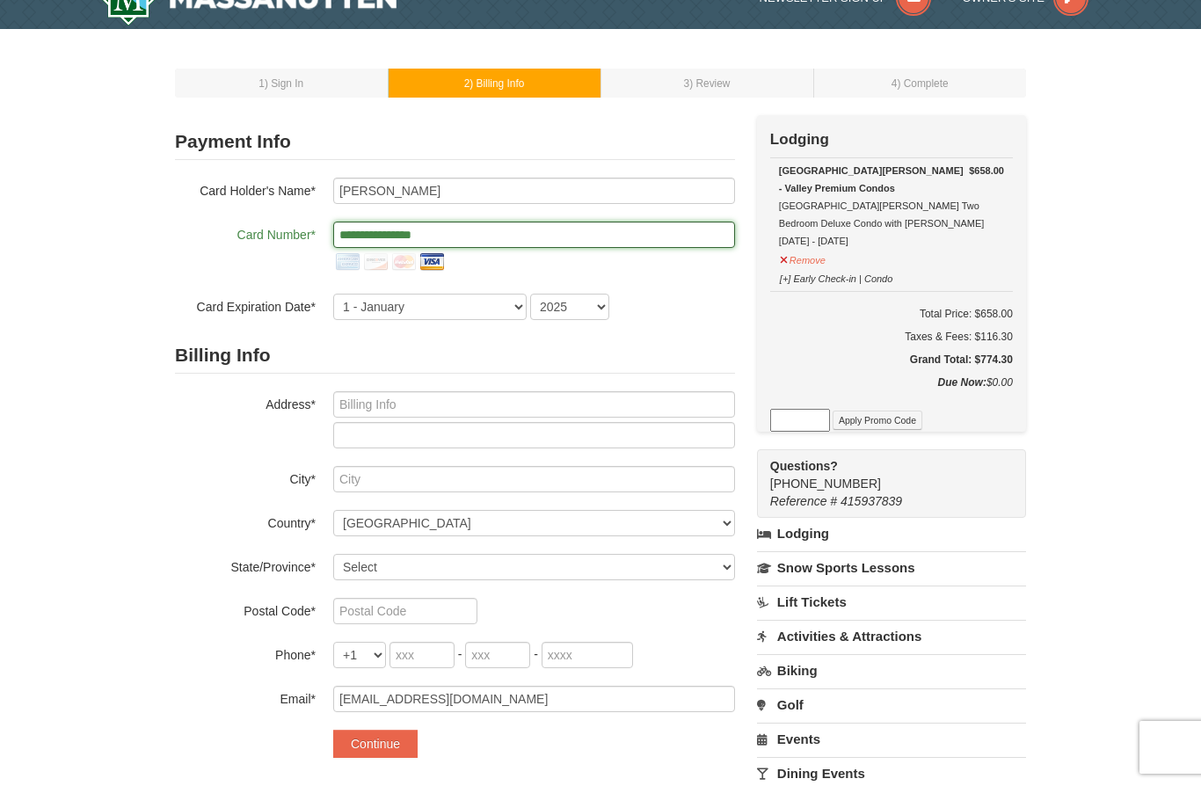
type input "**********"
click at [516, 308] on select "1 - [DATE] - [DATE] - [DATE] - [DATE] - [DATE] - [DATE] - [DATE] - [DATE] - [DA…" at bounding box center [429, 307] width 193 height 26
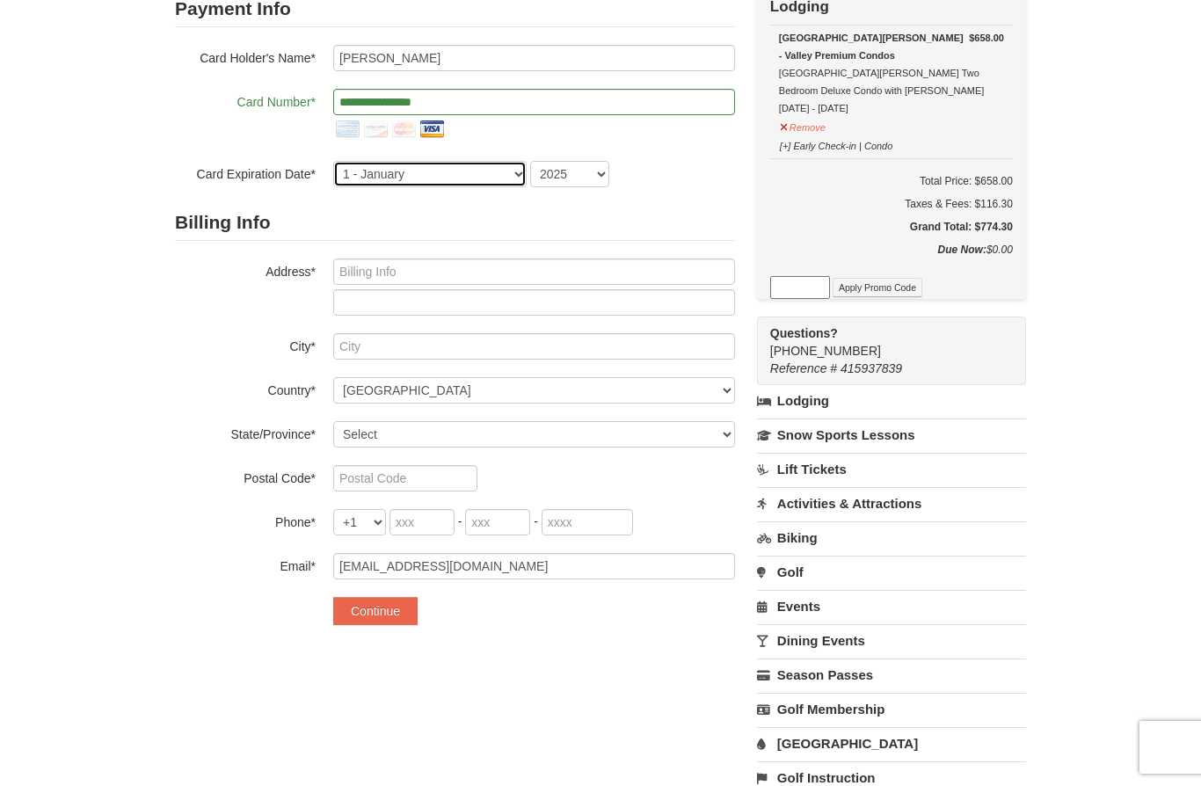
select select "10"
click at [604, 176] on select "2025 2026 2027 2028 2029 2030 2031 2032 2033 2034" at bounding box center [569, 174] width 79 height 26
select select "2029"
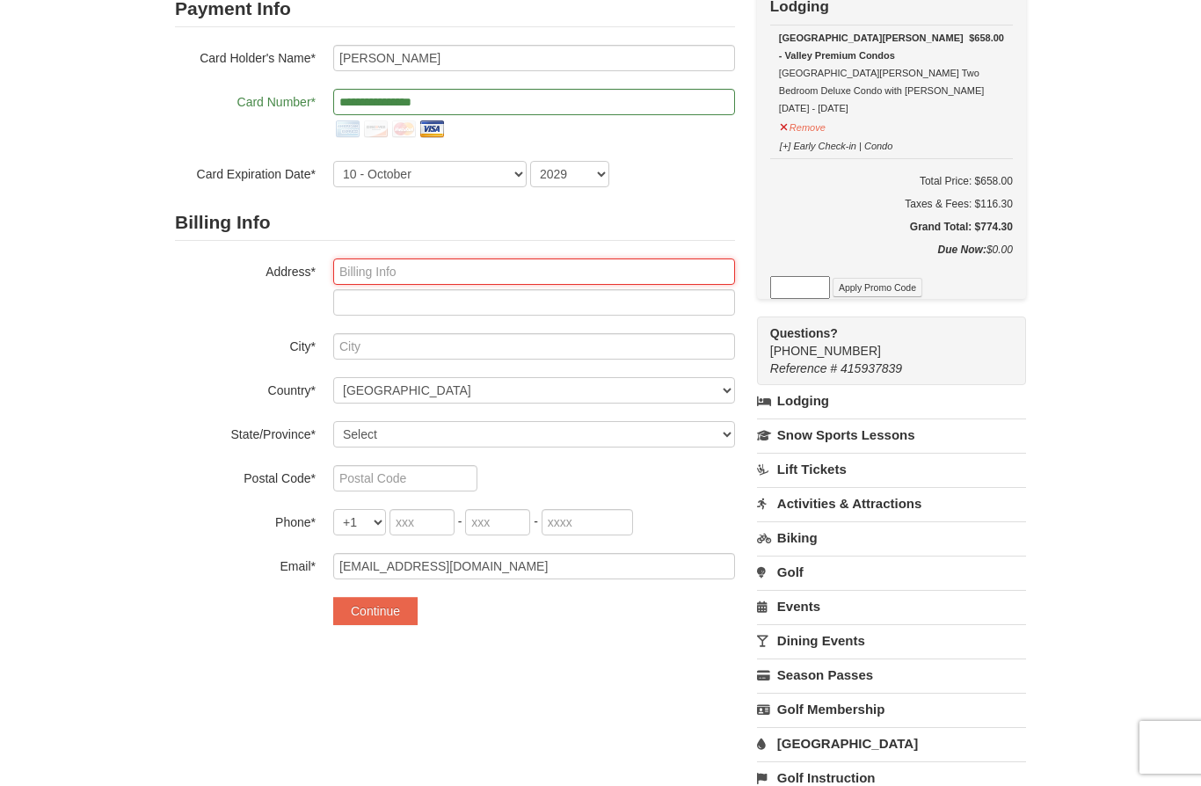
click at [572, 273] on input "text" at bounding box center [534, 272] width 402 height 26
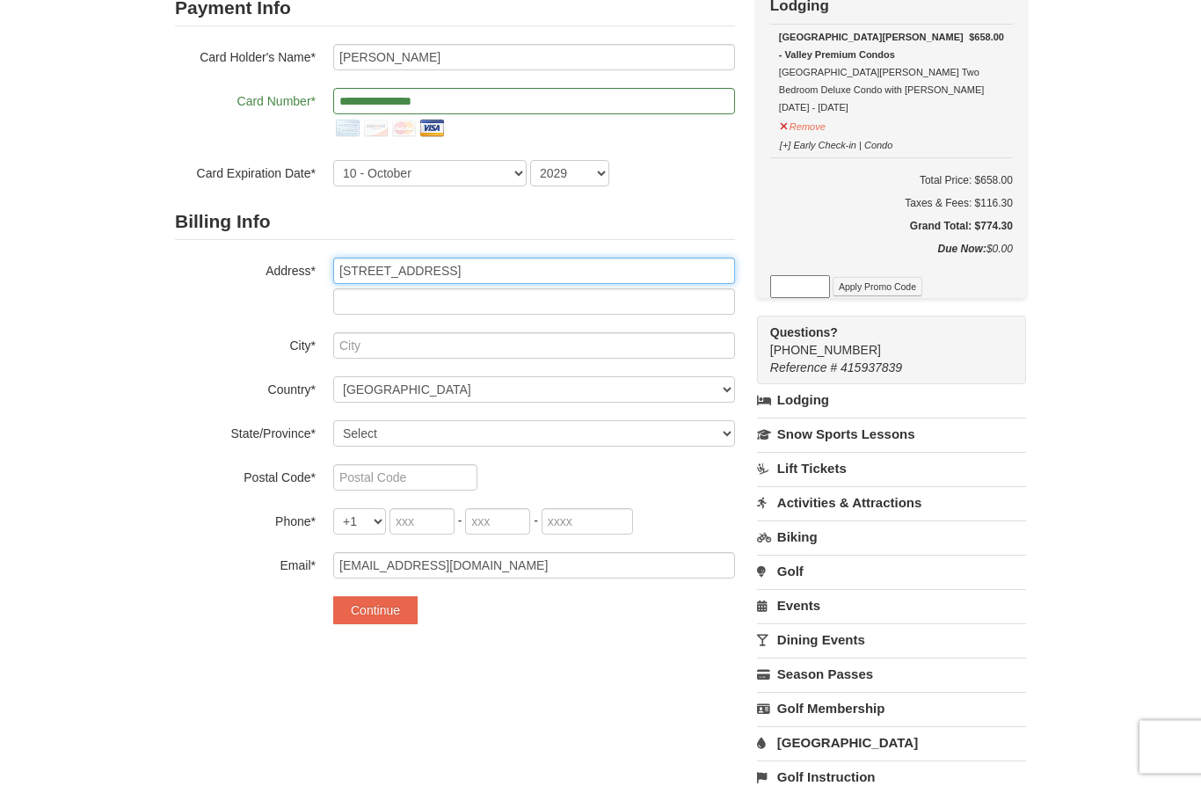
scroll to position [140, 0]
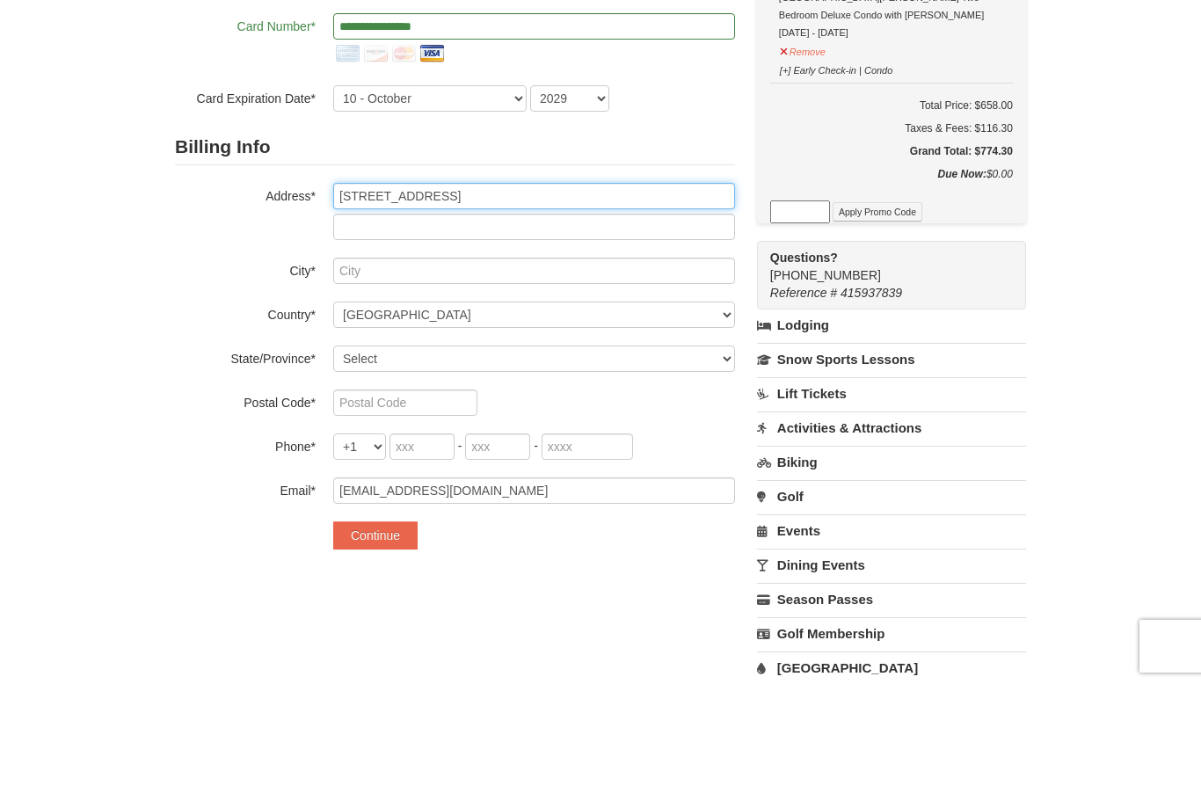
type input "2798 Middleton Farm Ct"
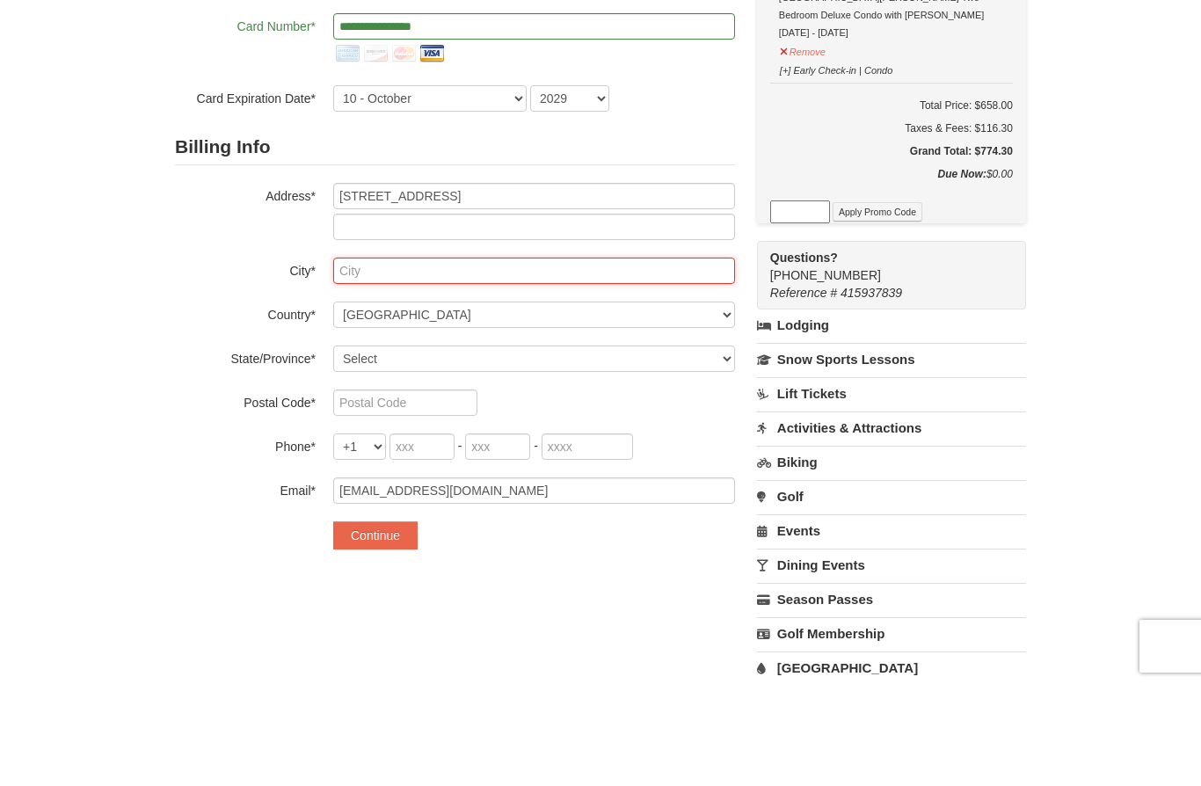
click at [573, 359] on input "text" at bounding box center [534, 372] width 402 height 26
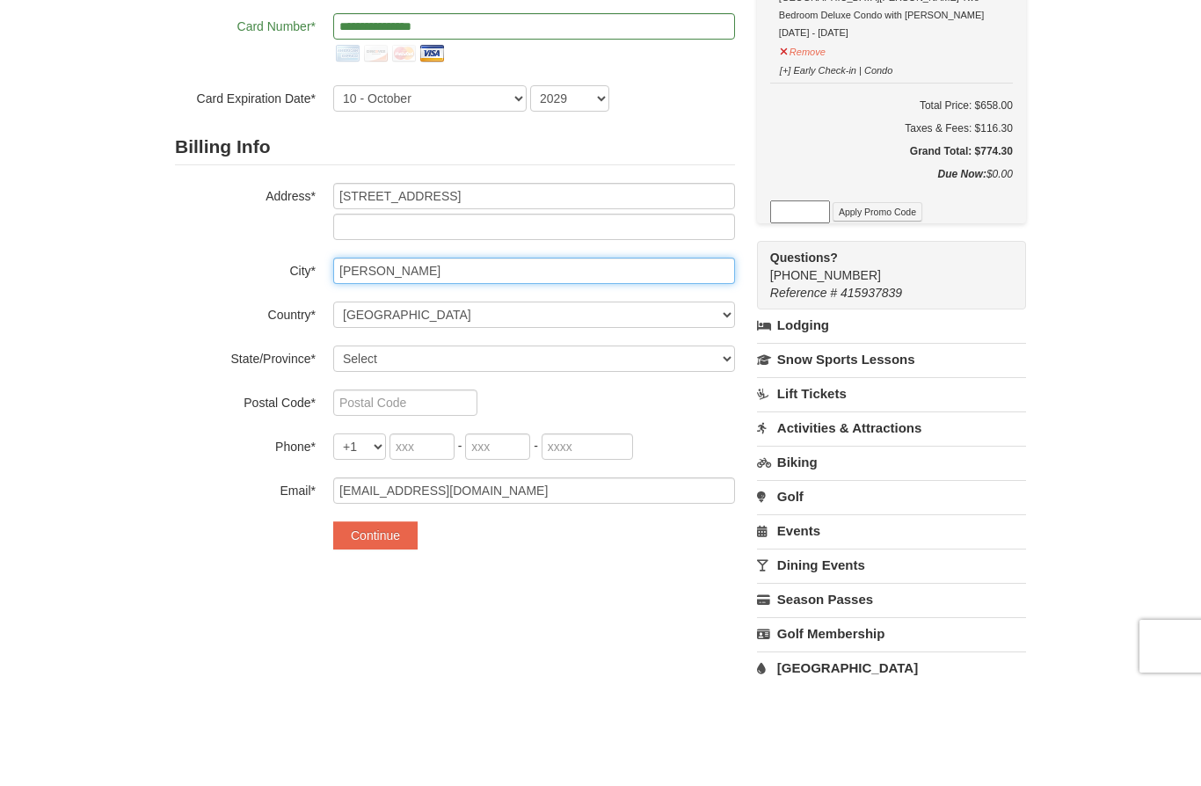
type input "Herndon"
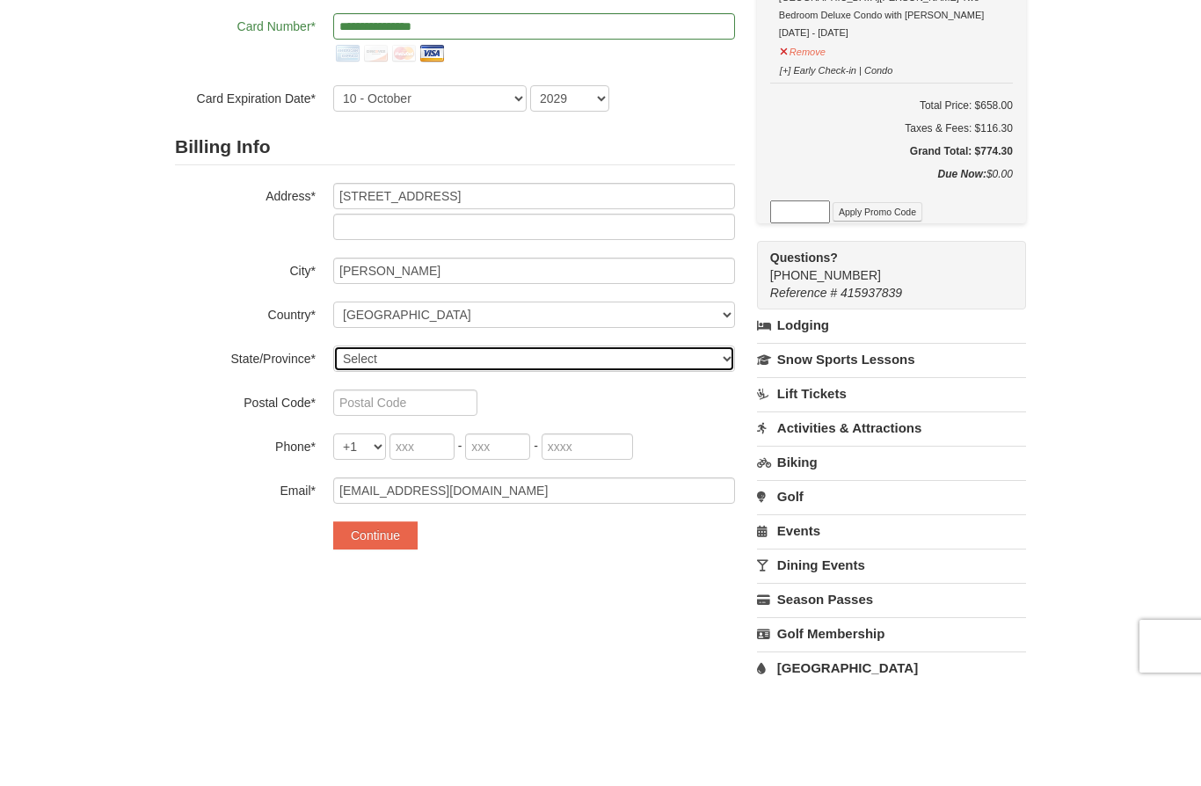
click at [725, 447] on select "Select Alabama Alaska American Samoa Arizona Arkansas California Colorado Conne…" at bounding box center [534, 460] width 402 height 26
select select "VA"
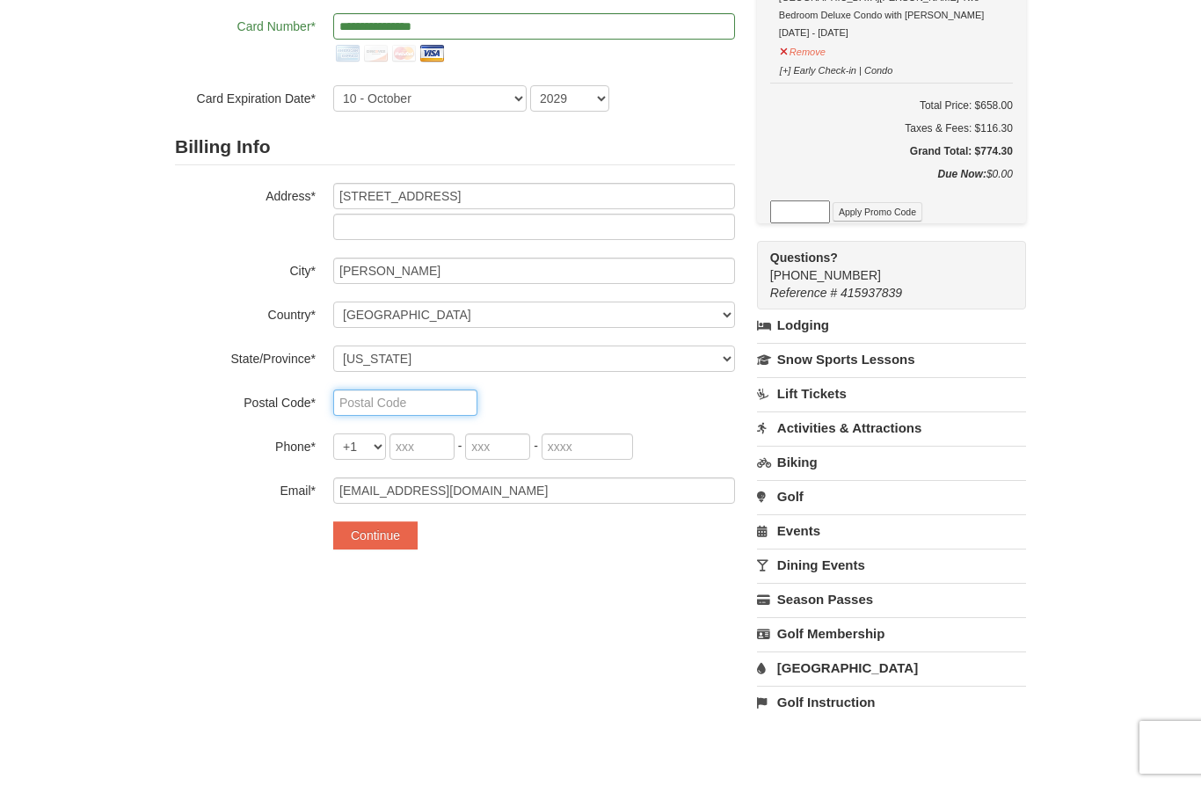
click at [424, 399] on input "text" at bounding box center [405, 403] width 144 height 26
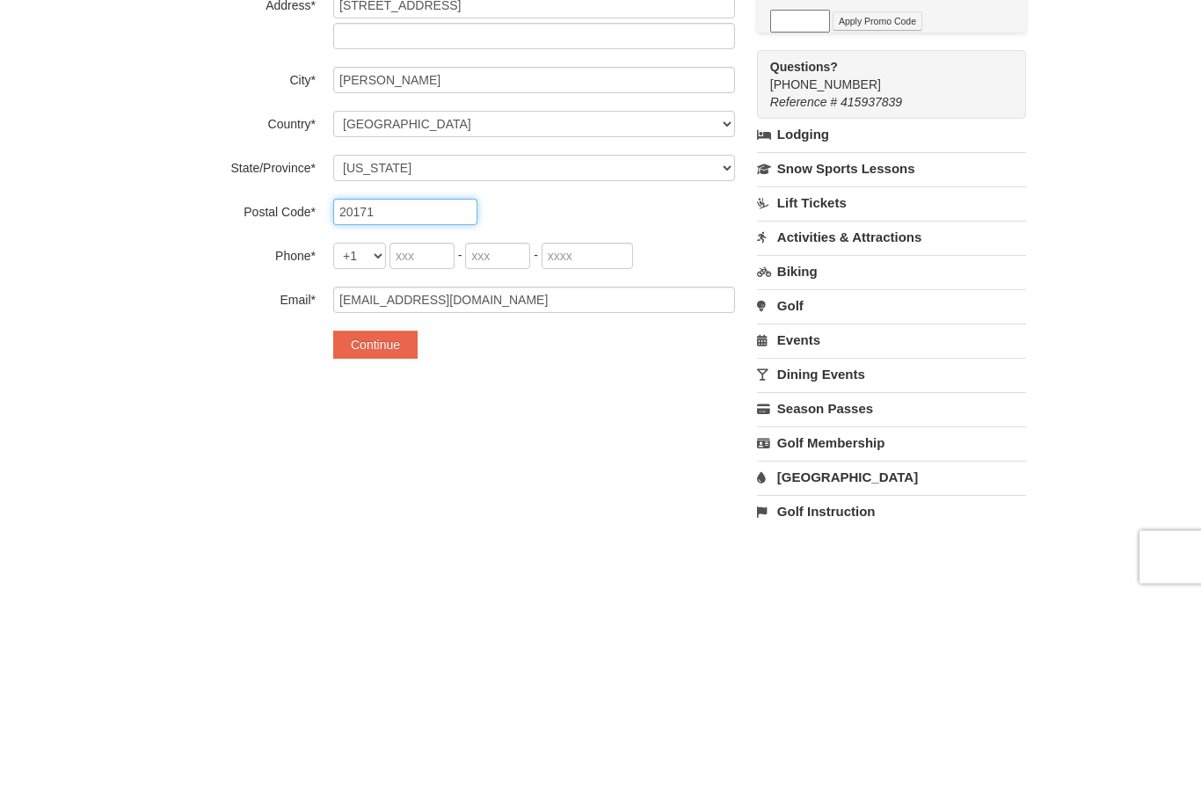
type input "20171"
click at [430, 434] on input "tel" at bounding box center [422, 447] width 65 height 26
type input "571"
click at [506, 434] on input "tel" at bounding box center [497, 447] width 65 height 26
type input "236"
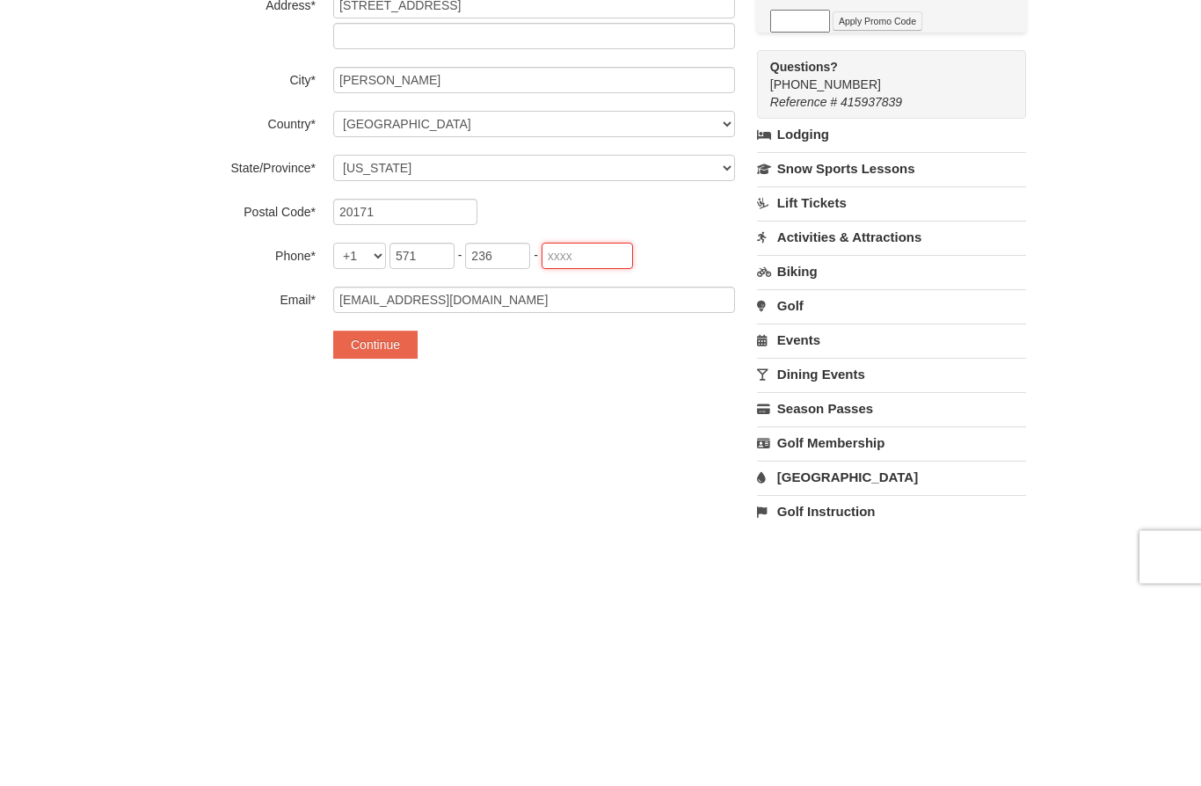
click at [594, 434] on input "tel" at bounding box center [587, 447] width 91 height 26
type input "3785"
click at [646, 367] on div "**********" at bounding box center [455, 237] width 560 height 660
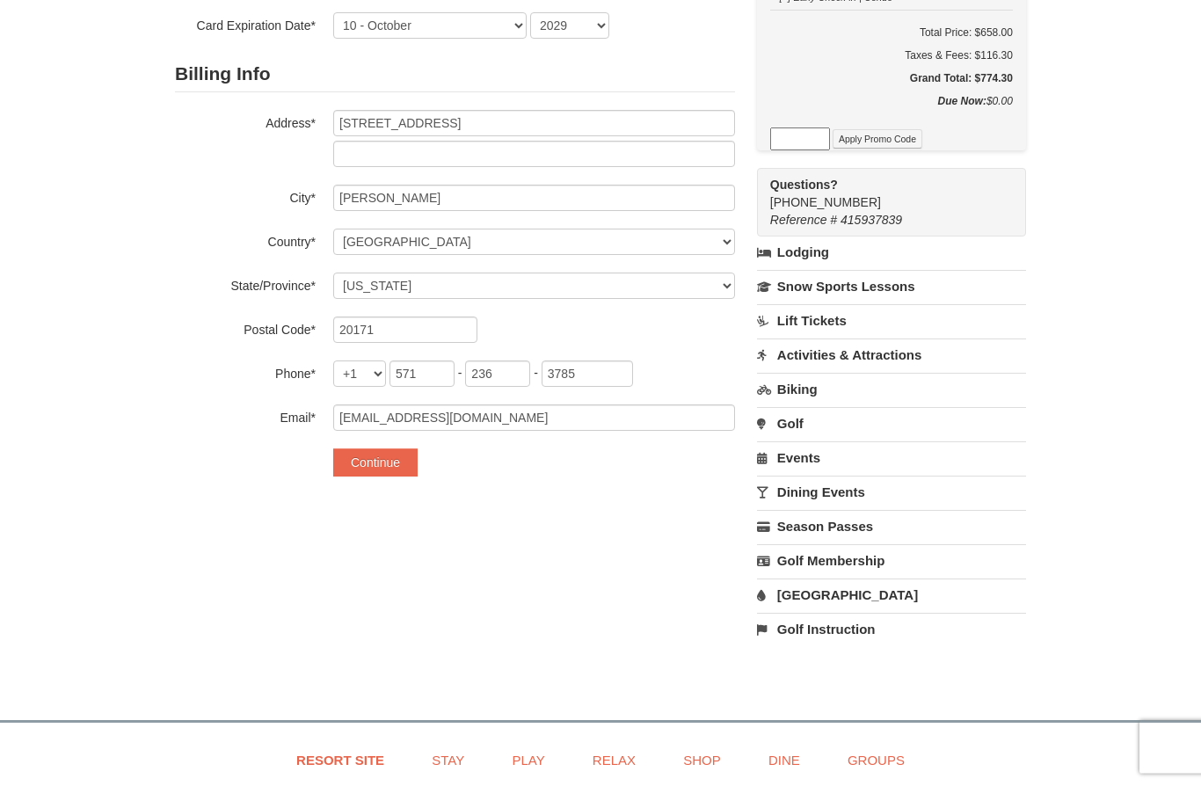
scroll to position [316, 0]
click at [390, 455] on button "Continue" at bounding box center [375, 461] width 84 height 28
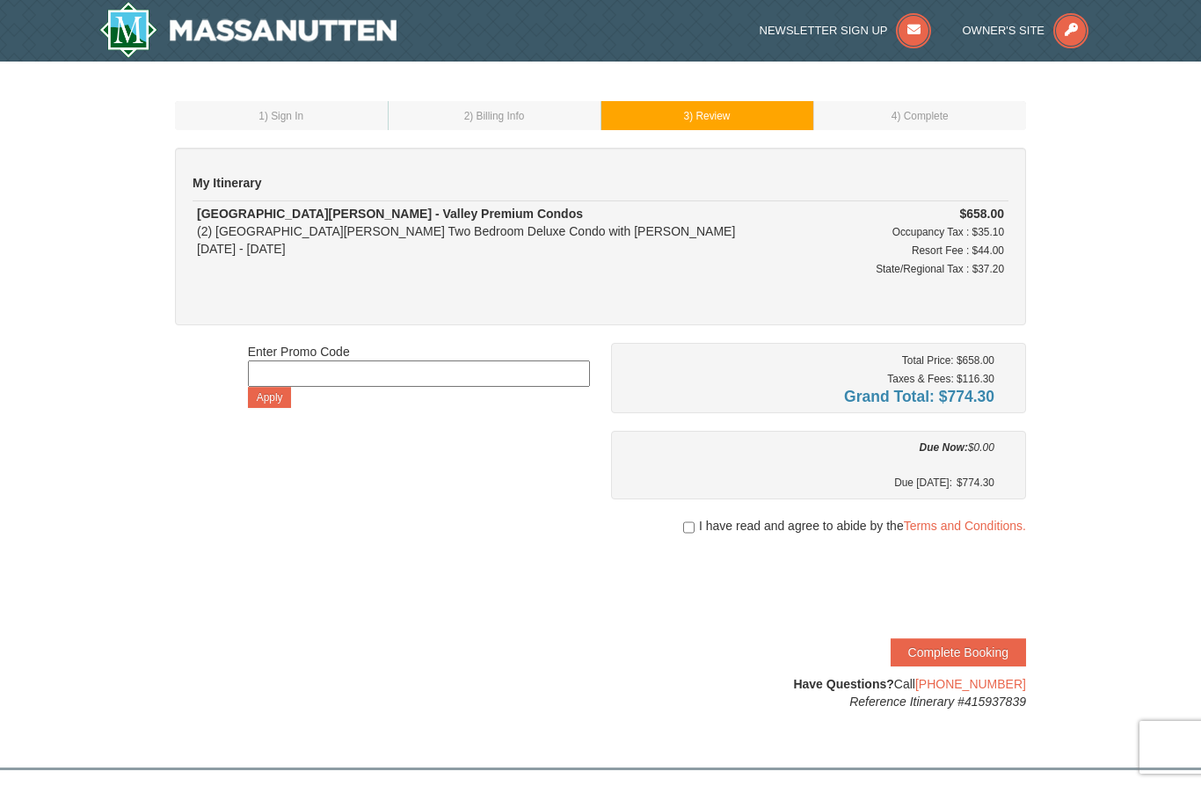
click at [973, 521] on link "Terms and Conditions." at bounding box center [965, 526] width 122 height 14
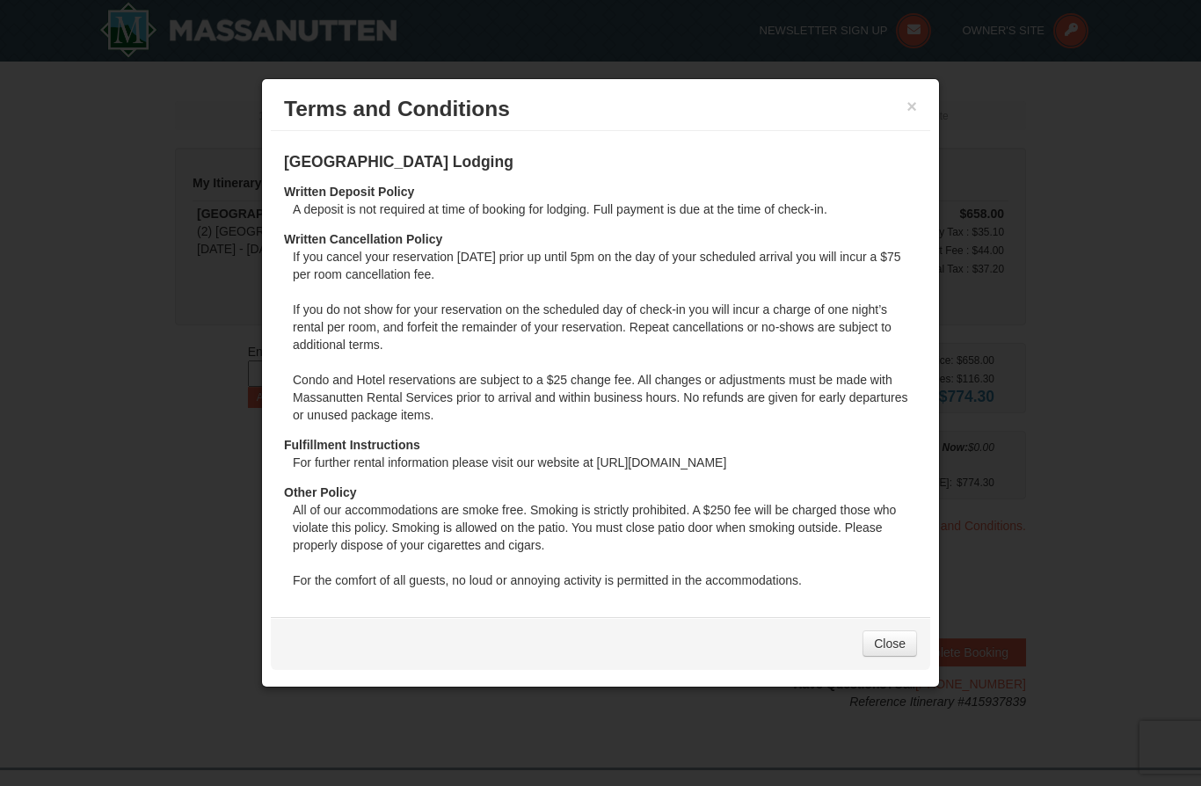
click at [894, 641] on link "Close" at bounding box center [890, 644] width 55 height 26
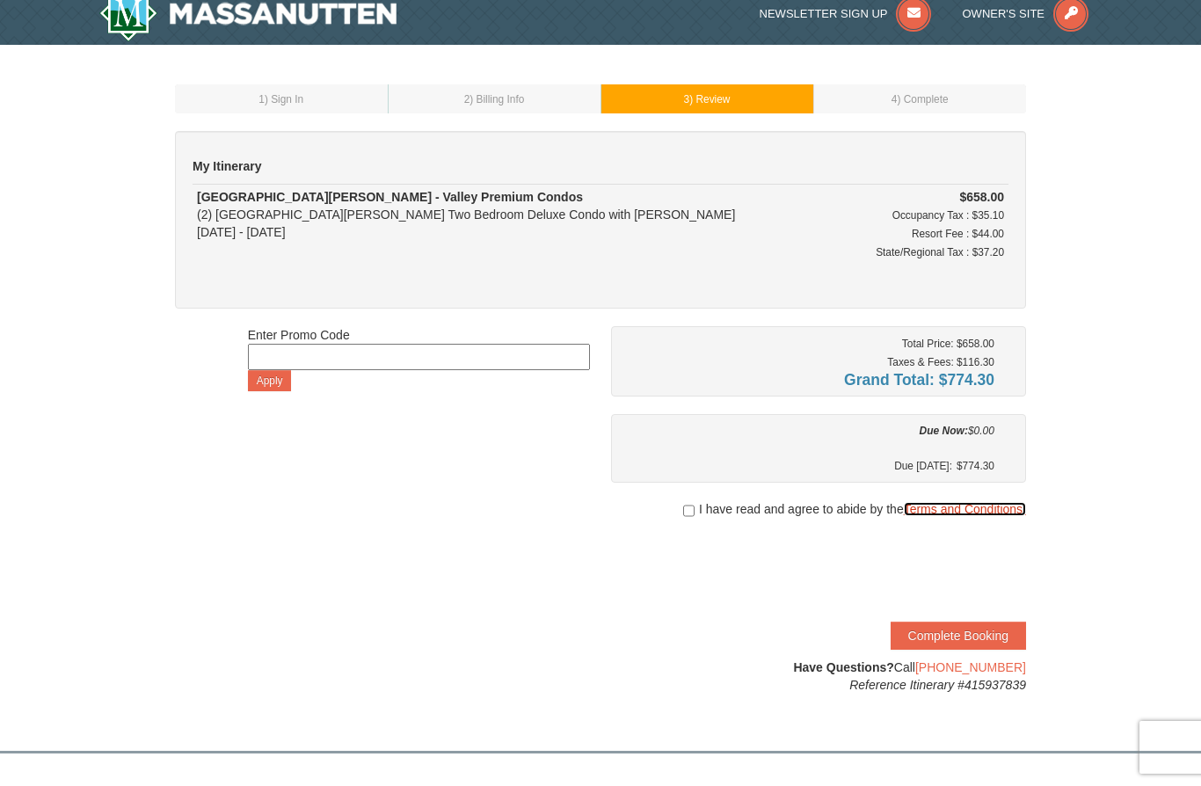
scroll to position [19, 0]
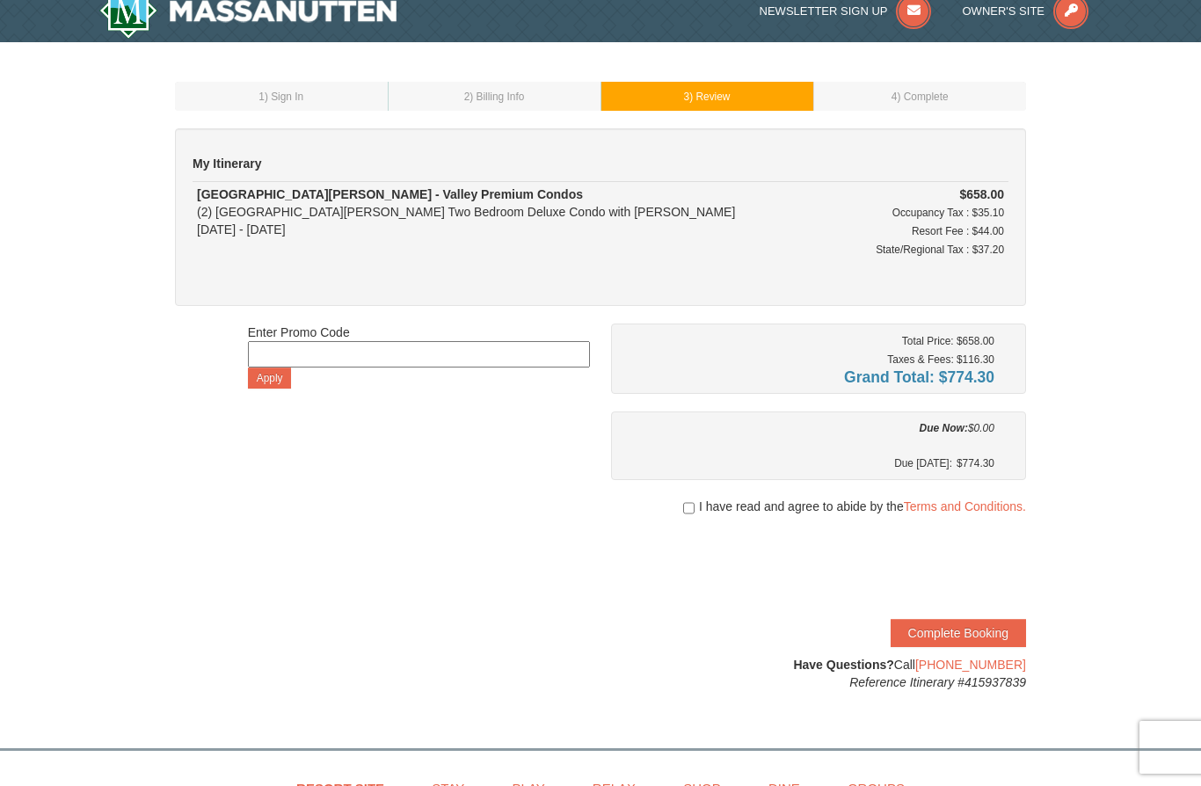
click at [689, 501] on input "checkbox" at bounding box center [688, 508] width 11 height 14
checkbox input "true"
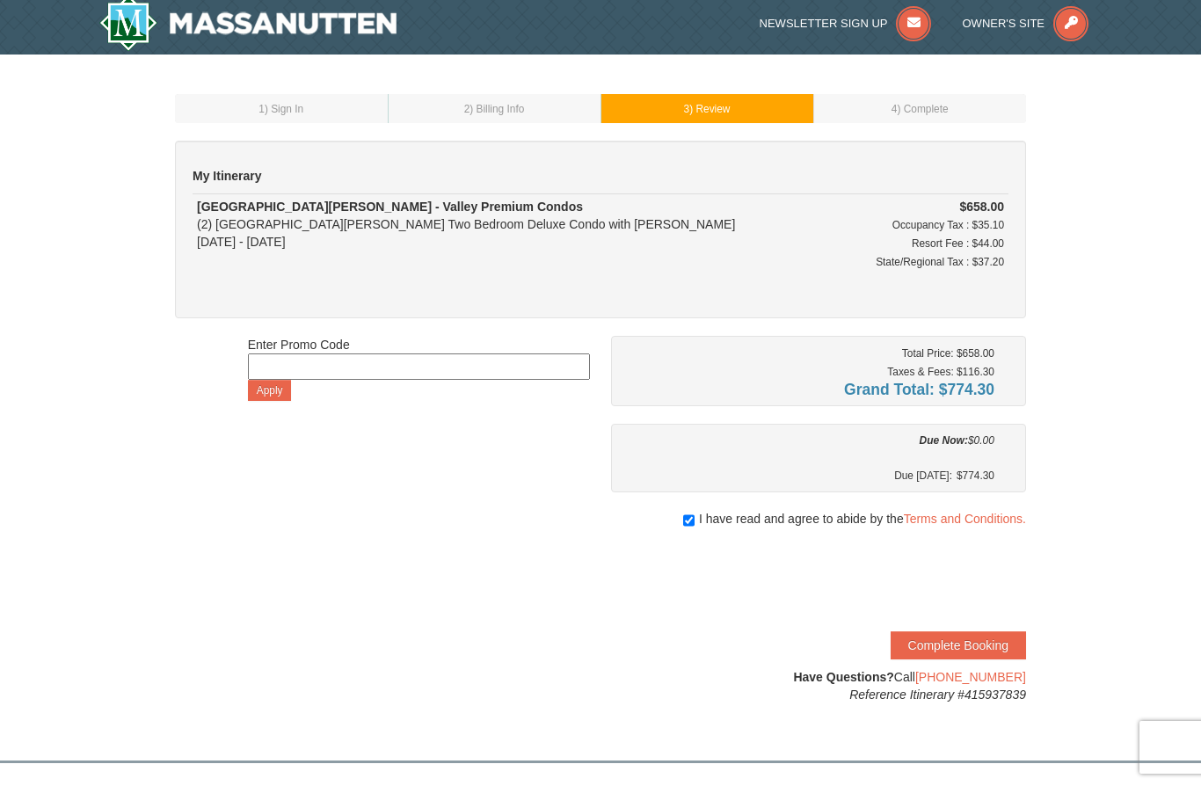
scroll to position [0, 0]
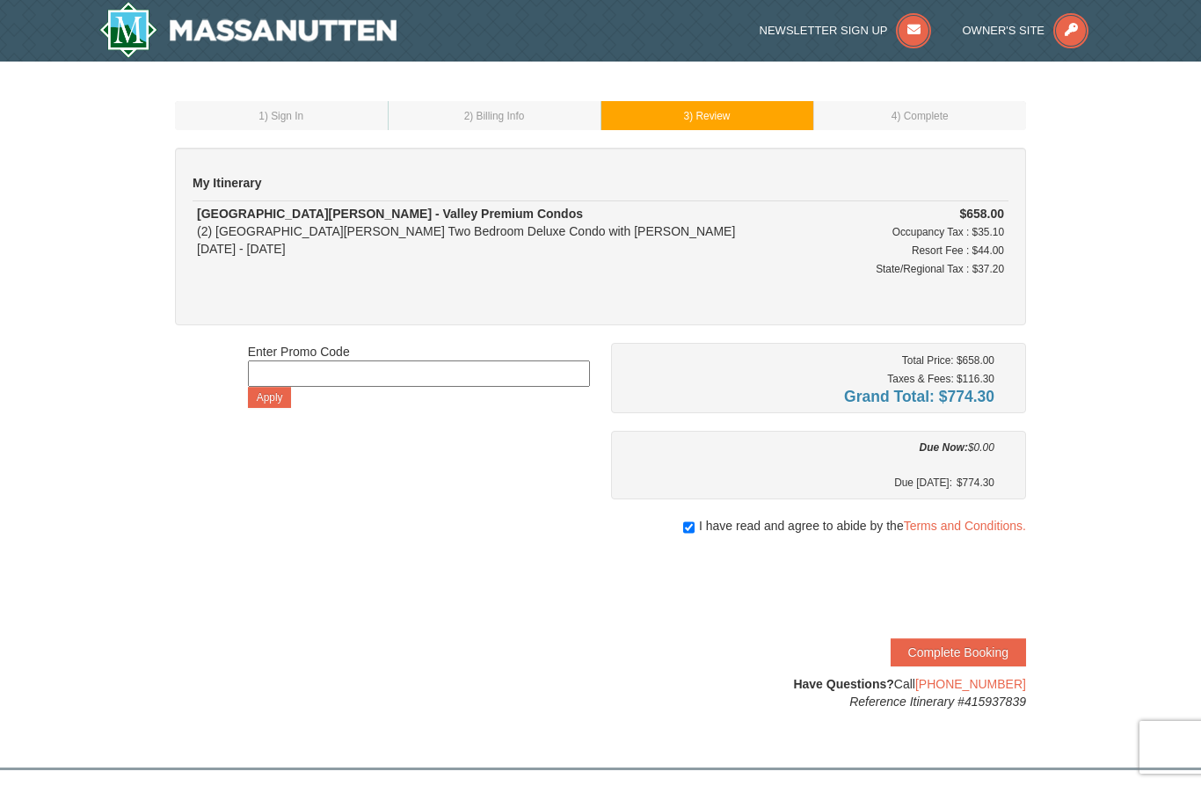
click at [969, 650] on button "Complete Booking" at bounding box center [958, 652] width 135 height 28
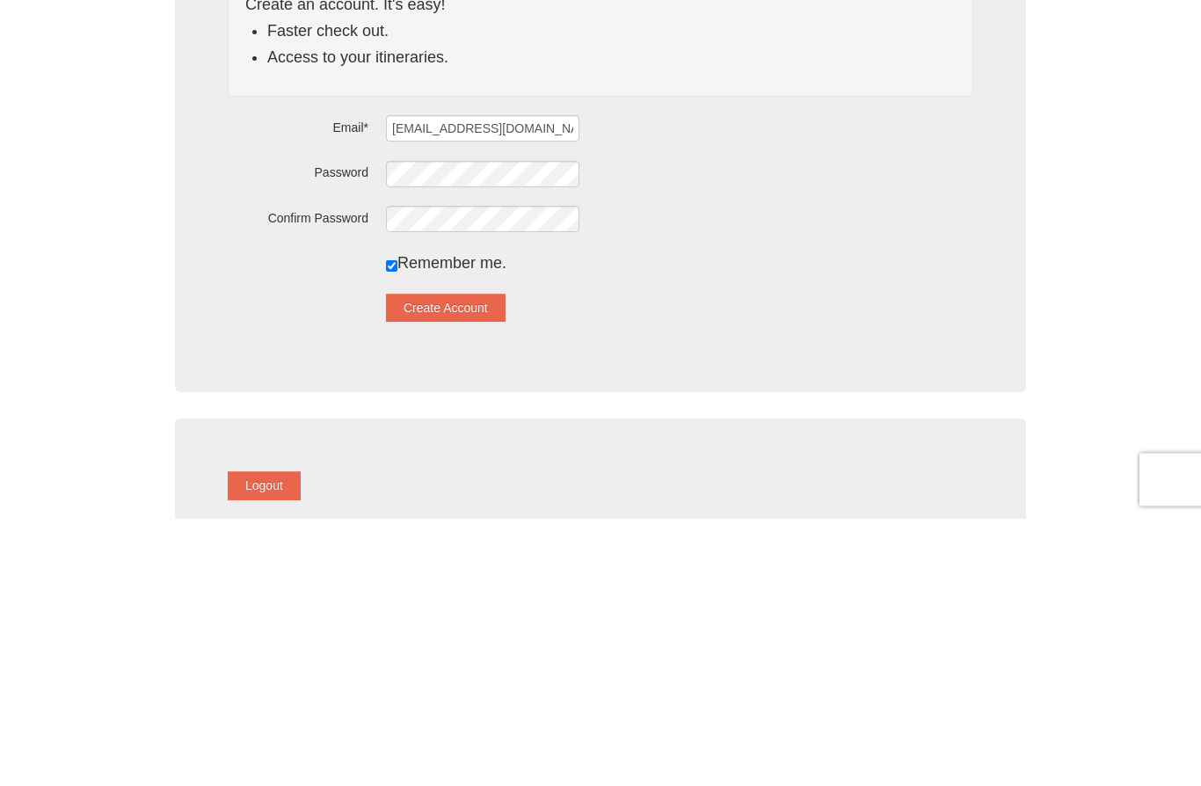
click at [486, 562] on button "Create Account" at bounding box center [446, 576] width 120 height 28
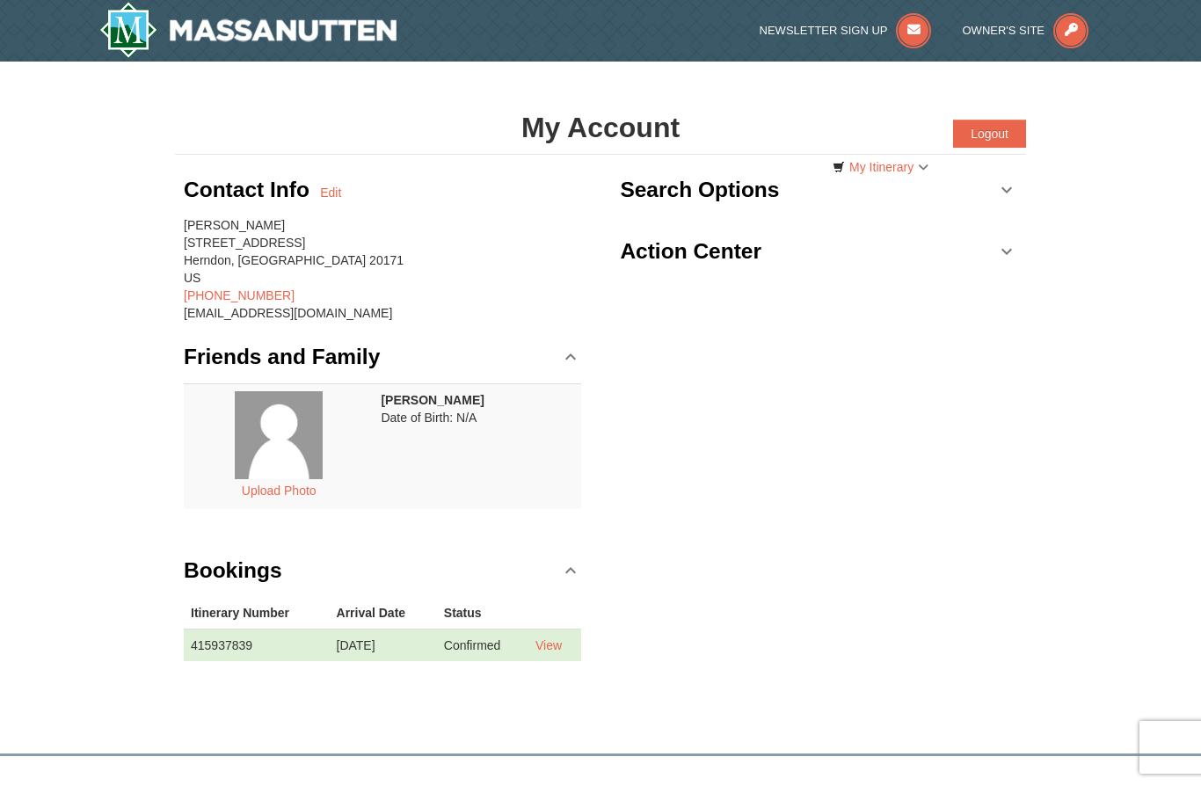
click at [993, 125] on button "Logout" at bounding box center [989, 134] width 73 height 28
